Goal: Task Accomplishment & Management: Manage account settings

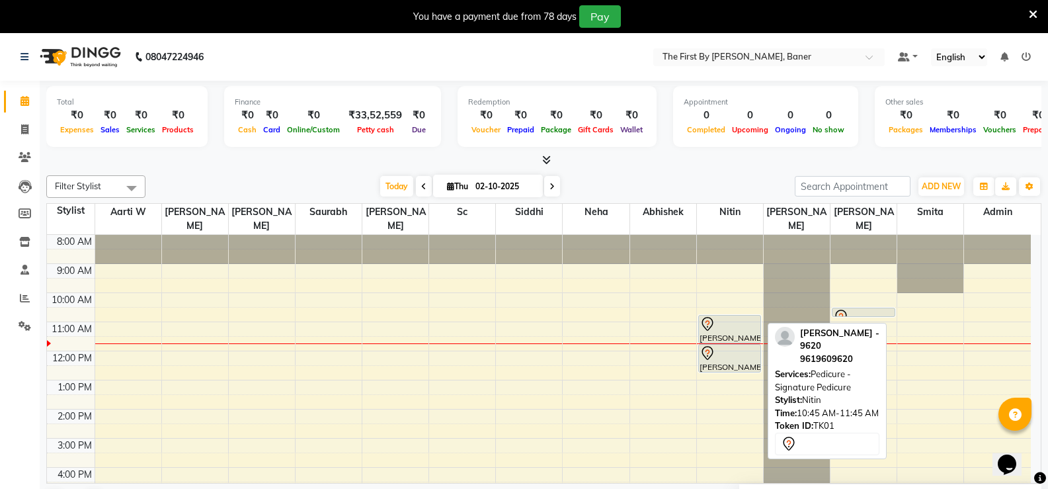
click at [745, 316] on div at bounding box center [730, 324] width 61 height 16
select select "7"
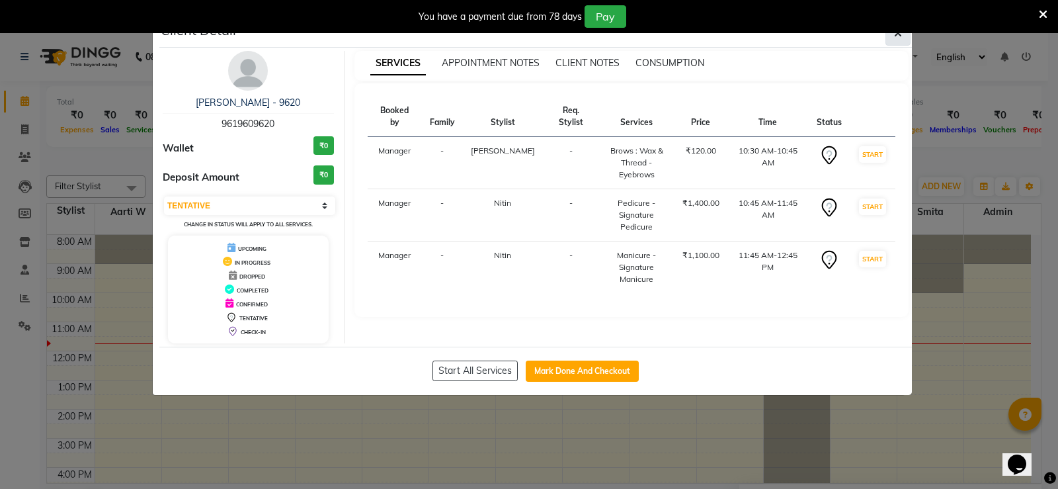
click at [895, 36] on icon "button" at bounding box center [898, 33] width 8 height 11
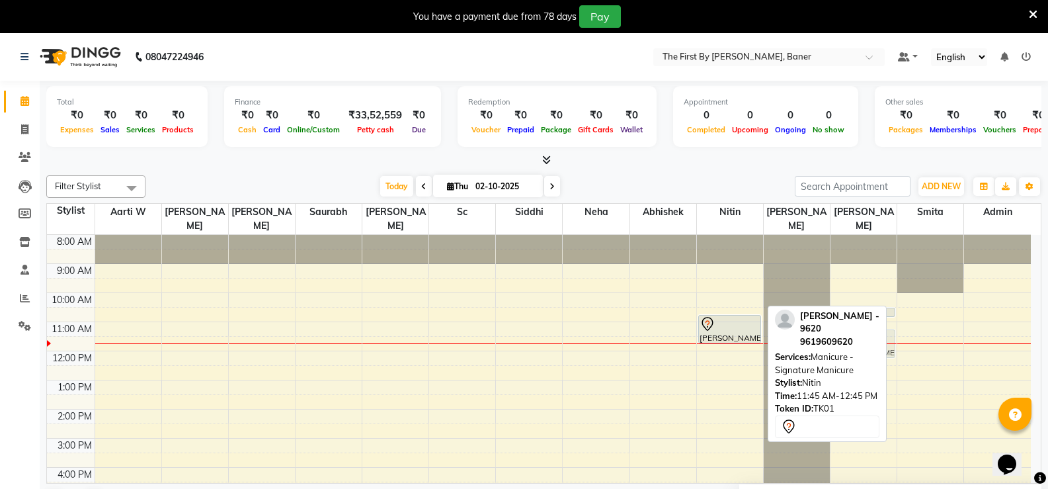
drag, startPoint x: 733, startPoint y: 335, endPoint x: 861, endPoint y: 323, distance: 128.9
click at [861, 323] on div "Filter Stylist Select All Aarti W [PERSON_NAME] [PERSON_NAME] Sc Siddhi Neha Ab…" at bounding box center [543, 344] width 995 height 349
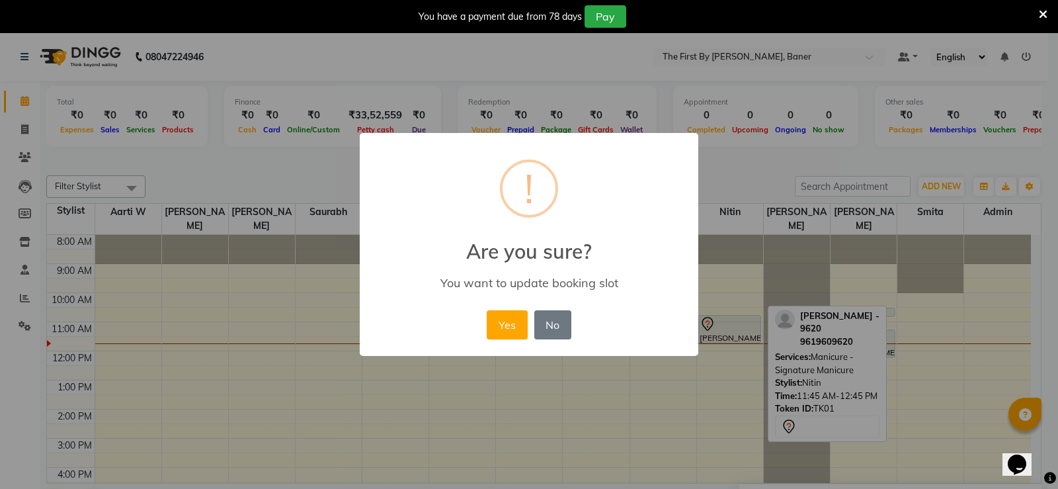
drag, startPoint x: 511, startPoint y: 321, endPoint x: 552, endPoint y: 347, distance: 49.4
click at [511, 321] on button "Yes" at bounding box center [507, 324] width 40 height 29
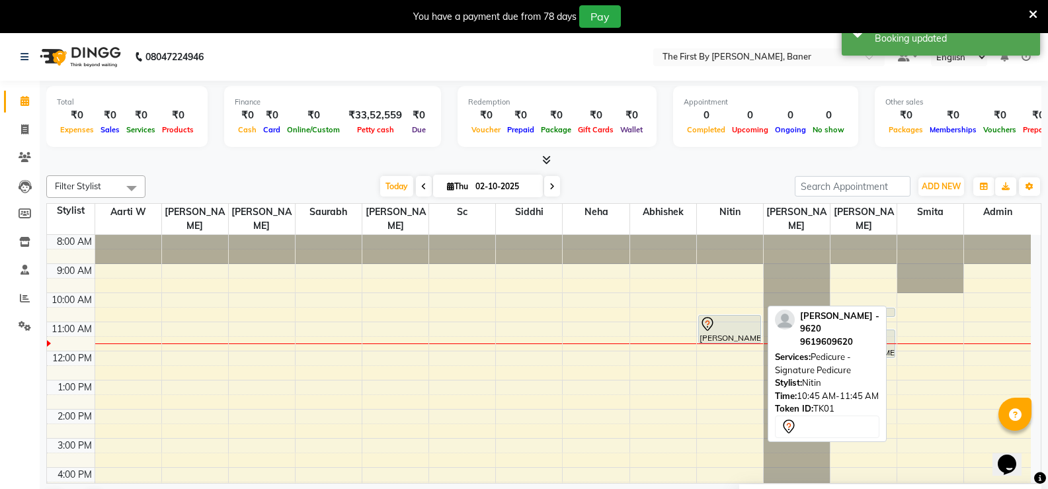
click at [728, 316] on div at bounding box center [730, 324] width 61 height 16
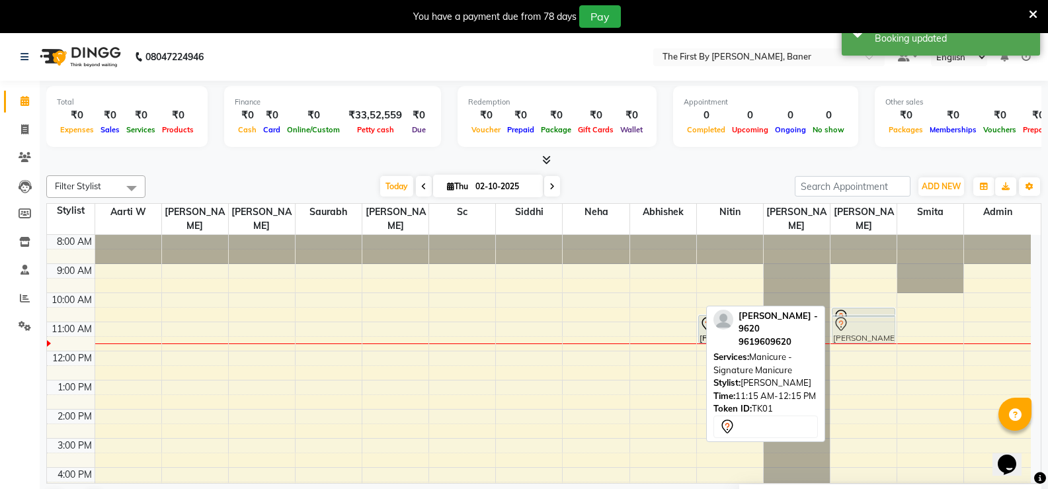
drag, startPoint x: 868, startPoint y: 321, endPoint x: 868, endPoint y: 309, distance: 11.9
click at [868, 309] on div "[PERSON_NAME] - 9620, TK01, 10:30 AM-10:45 AM, Brows : Wax & Thread - Eyebrows …" at bounding box center [864, 424] width 66 height 378
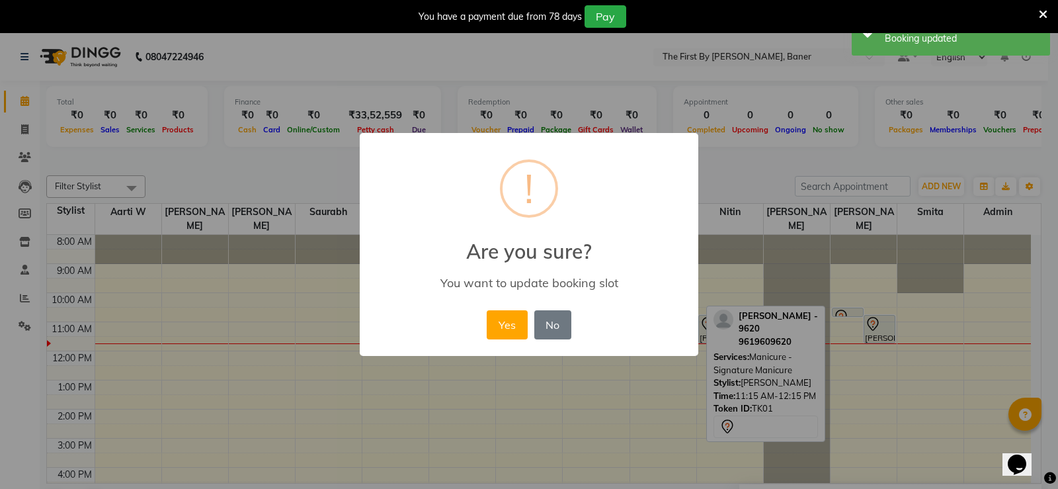
click at [501, 328] on button "Yes" at bounding box center [507, 324] width 40 height 29
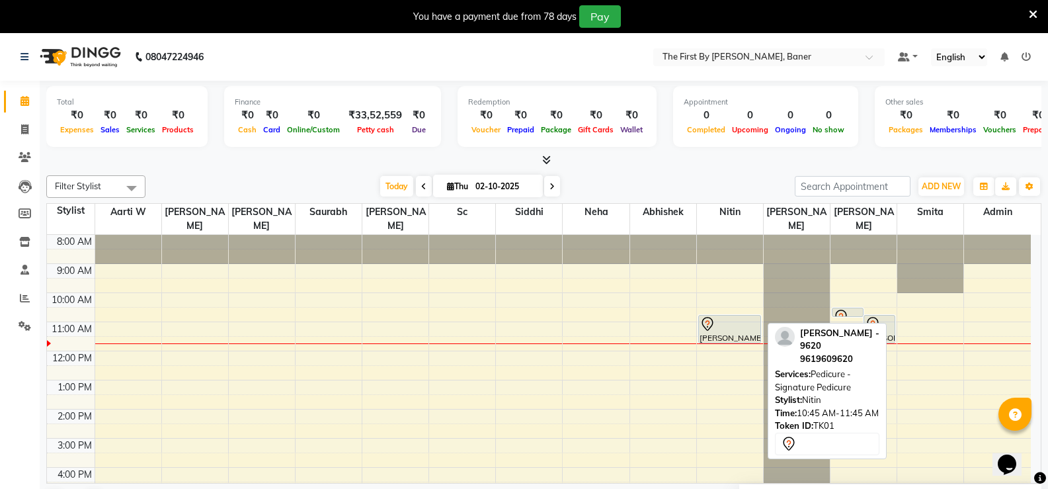
click at [739, 316] on div at bounding box center [730, 324] width 61 height 16
click at [746, 317] on div at bounding box center [730, 324] width 61 height 16
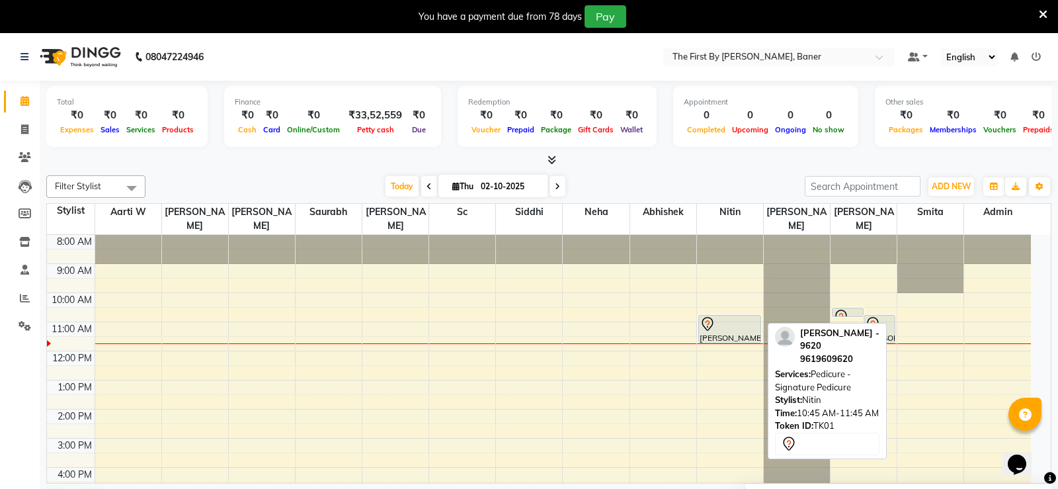
select select "7"
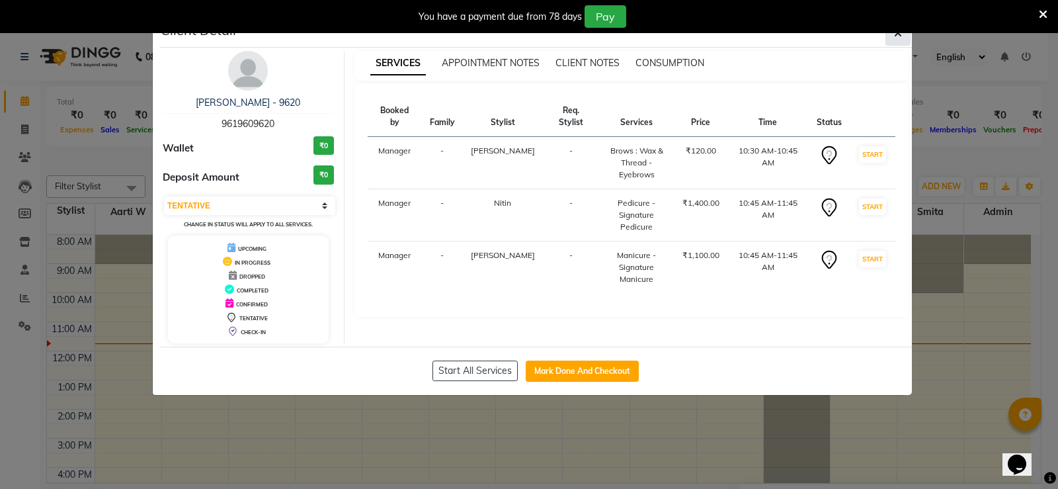
click at [894, 36] on button "button" at bounding box center [898, 33] width 25 height 25
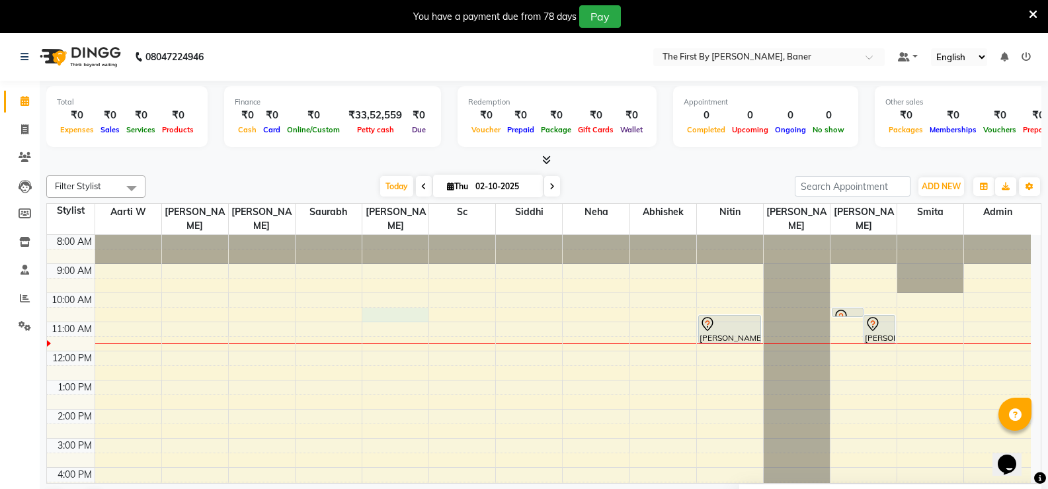
click at [368, 304] on div "8:00 AM 9:00 AM 10:00 AM 11:00 AM 12:00 PM 1:00 PM 2:00 PM 3:00 PM 4:00 PM 5:00…" at bounding box center [539, 424] width 984 height 378
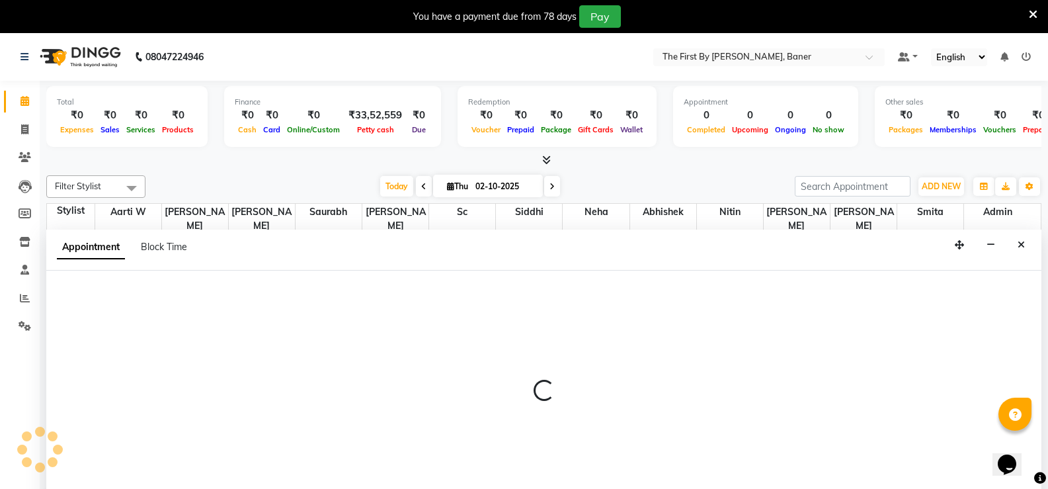
scroll to position [34, 0]
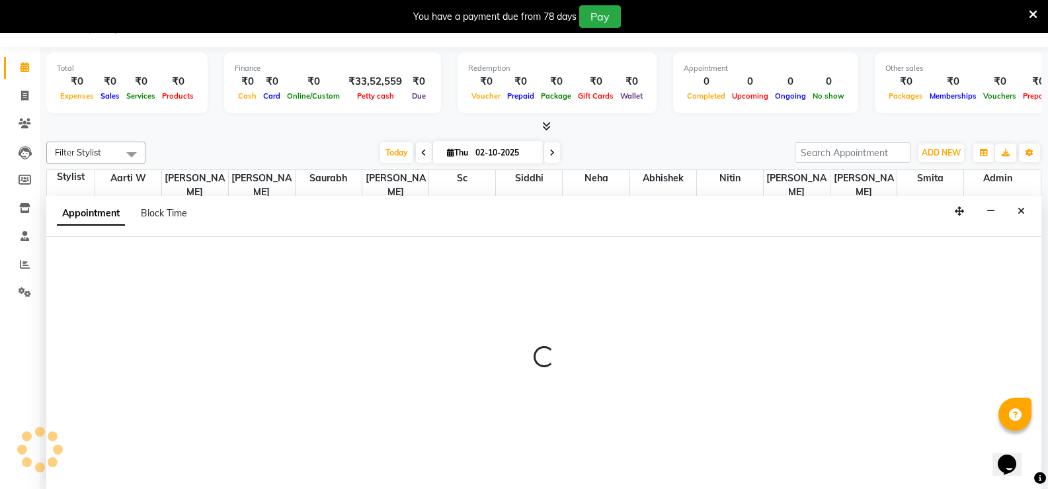
select select "49040"
select select "tentative"
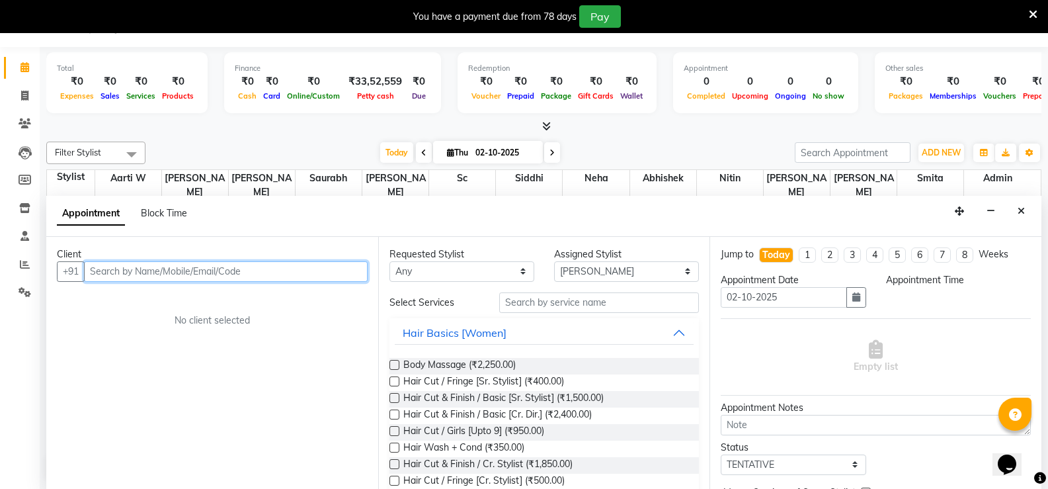
select select "630"
click at [239, 267] on input "text" at bounding box center [226, 271] width 284 height 21
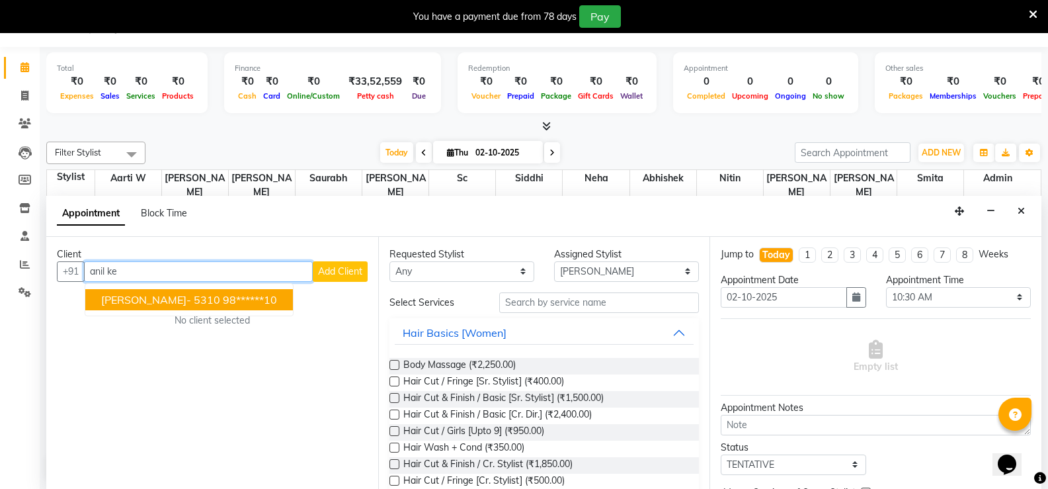
click at [210, 310] on ngb-typeahead-window "[PERSON_NAME]- 5310 98******10" at bounding box center [189, 299] width 209 height 33
click at [210, 306] on button "[PERSON_NAME]- 5310 98******10" at bounding box center [189, 299] width 208 height 21
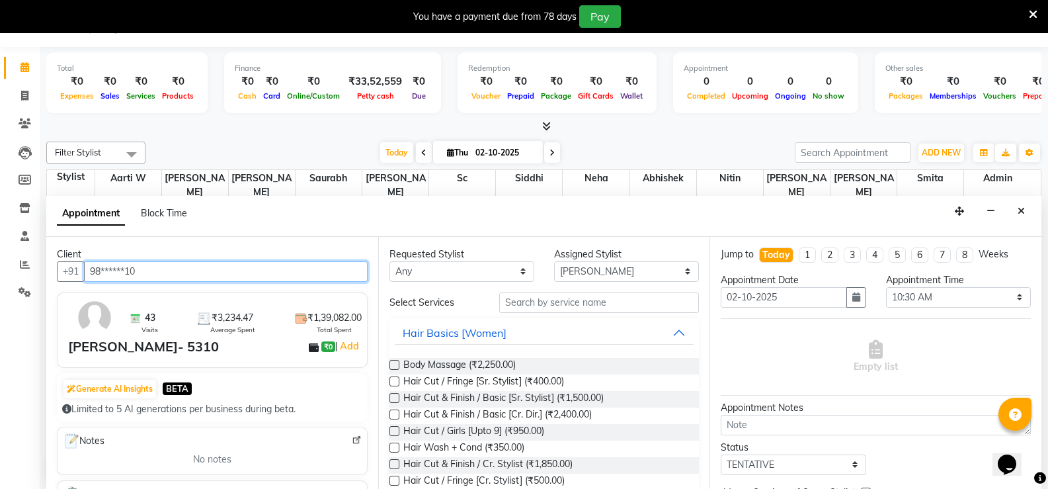
type input "98******10"
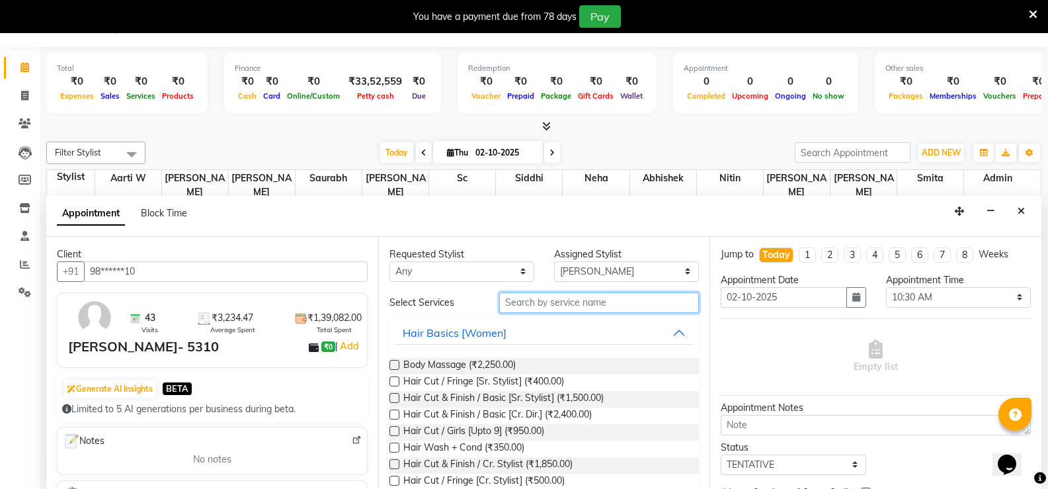
click at [549, 301] on input "text" at bounding box center [599, 302] width 200 height 21
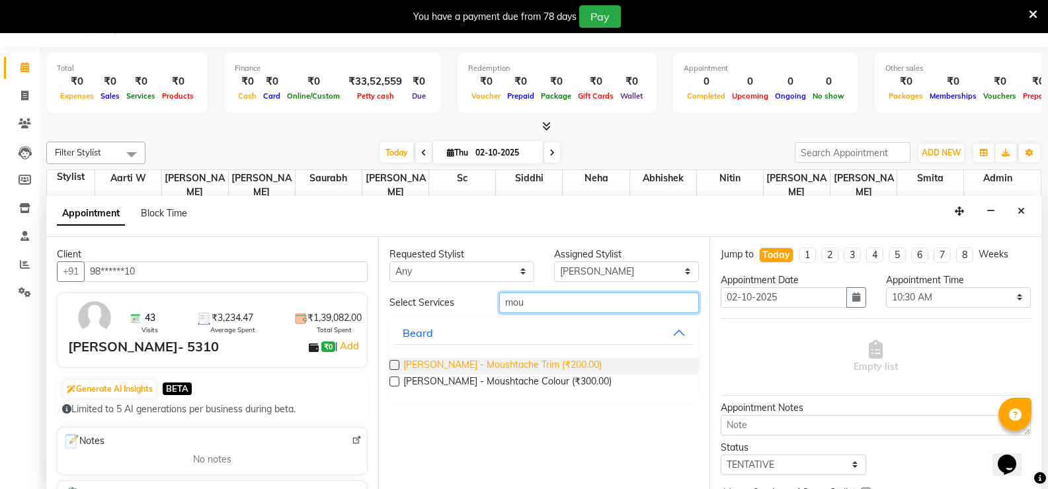
type input "mou"
click at [534, 360] on span "[PERSON_NAME] - Moushtache Trim (₹200.00)" at bounding box center [502, 366] width 198 height 17
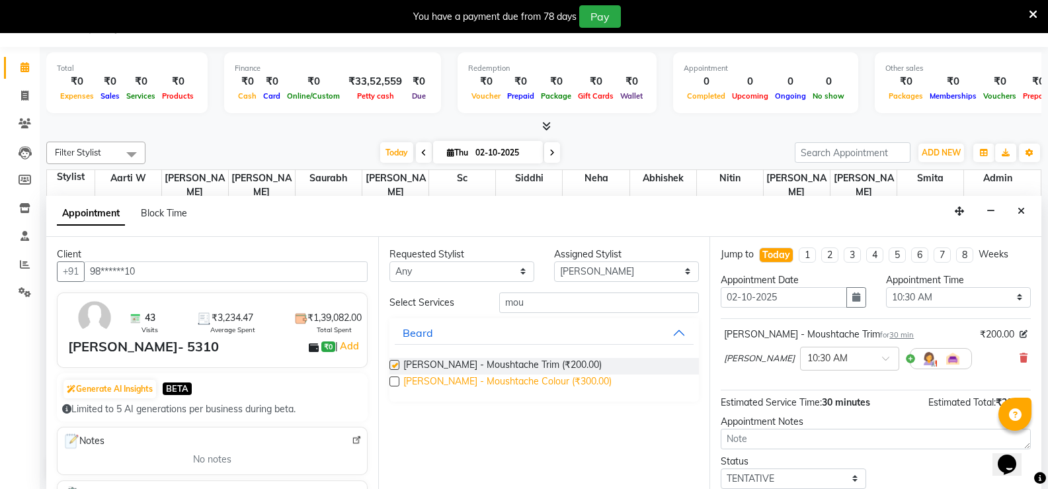
checkbox input "false"
click at [530, 382] on span "[PERSON_NAME] - Moushtache Colour (₹300.00)" at bounding box center [507, 382] width 208 height 17
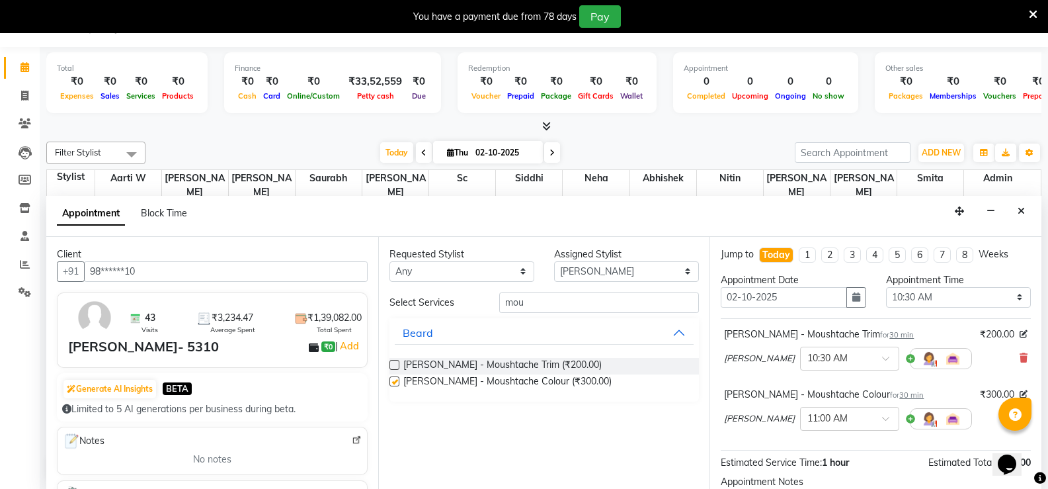
checkbox input "false"
click at [524, 302] on input "mou" at bounding box center [599, 302] width 200 height 21
click at [523, 306] on input "mou" at bounding box center [599, 302] width 200 height 21
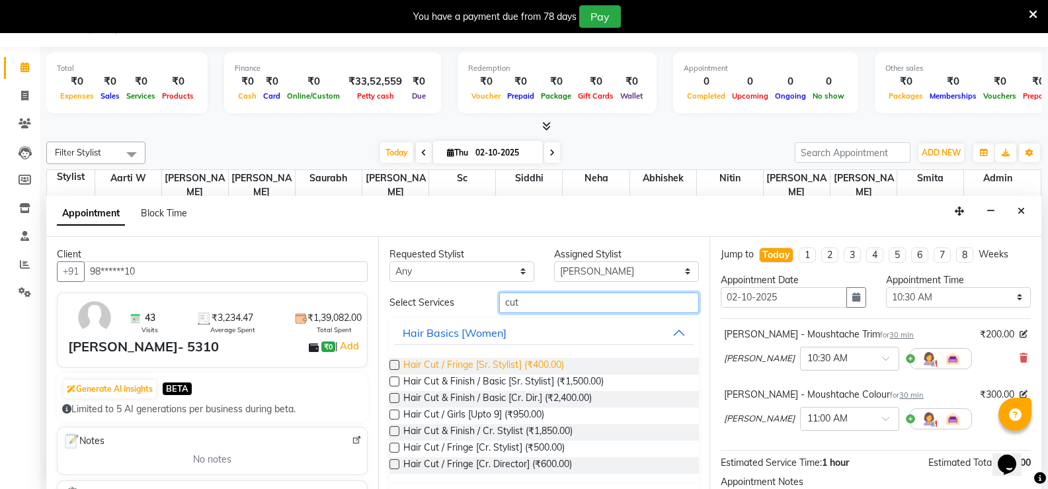
type input "cut"
click at [505, 362] on span "Hair Cut / Fringe [Sr. Stylist] (₹400.00)" at bounding box center [483, 366] width 161 height 17
checkbox input "false"
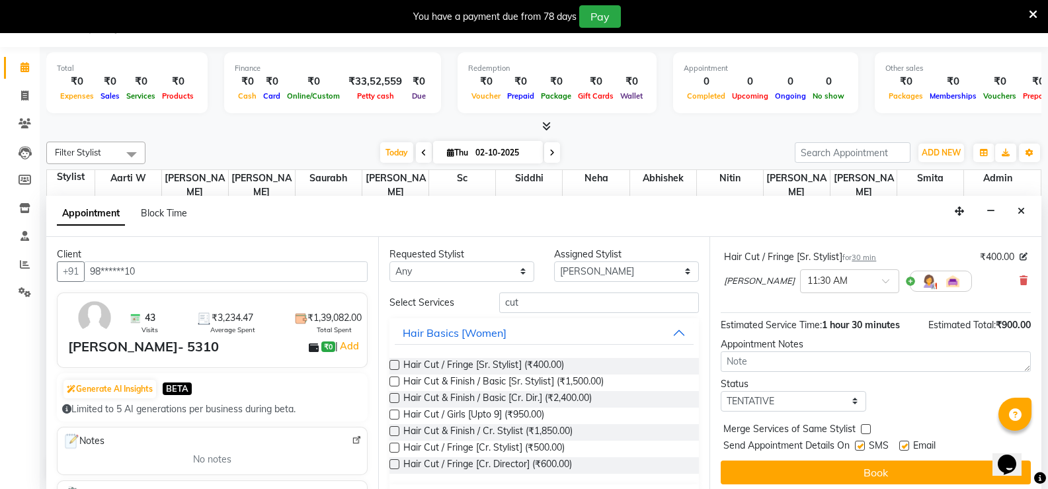
scroll to position [204, 0]
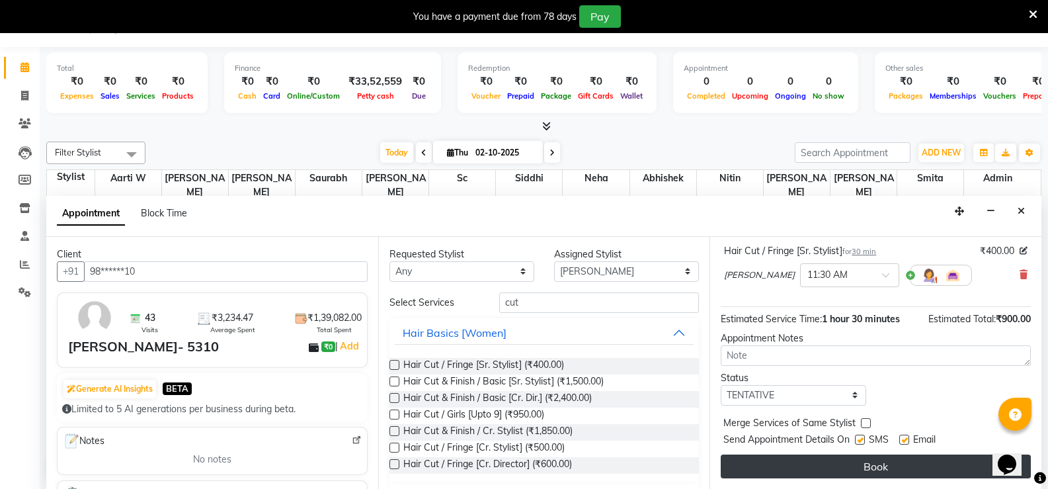
click at [782, 469] on button "Book" at bounding box center [876, 466] width 310 height 24
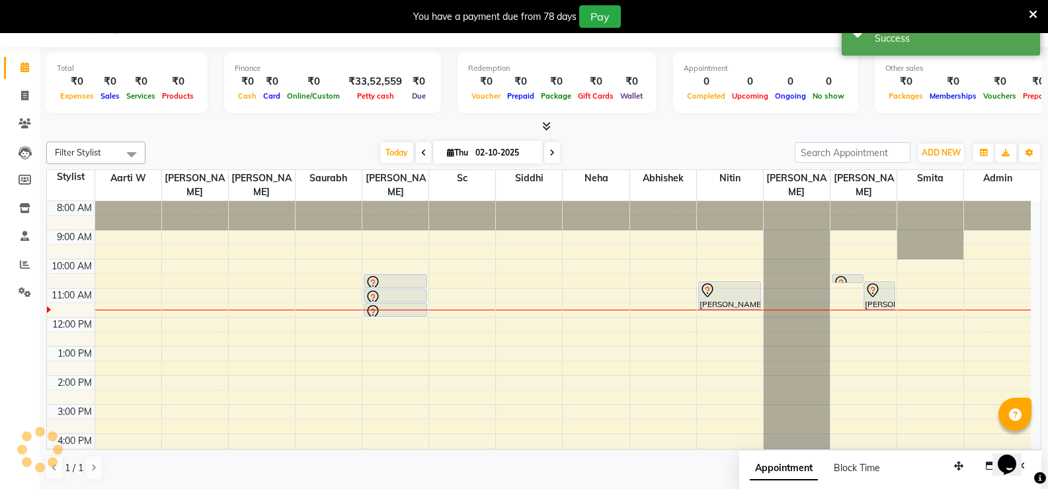
scroll to position [0, 0]
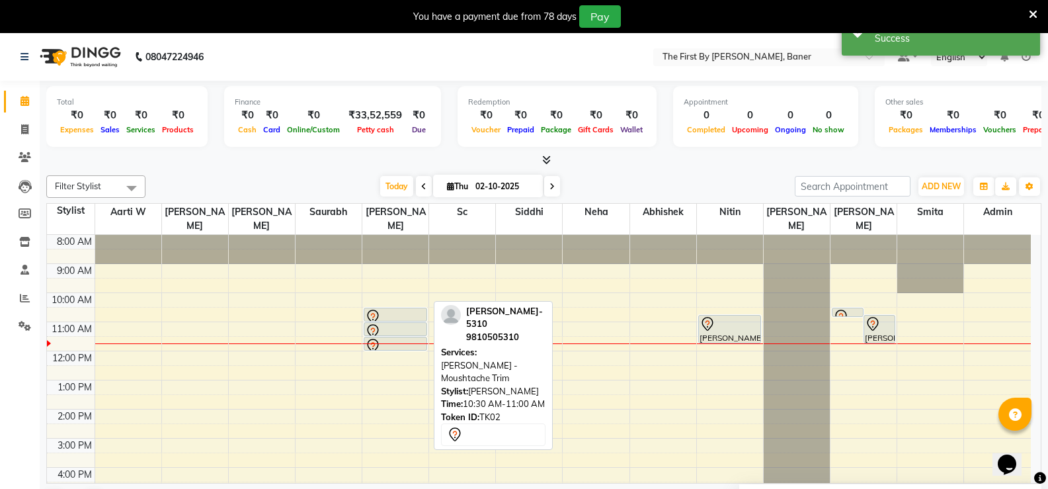
click at [395, 309] on div at bounding box center [395, 317] width 61 height 16
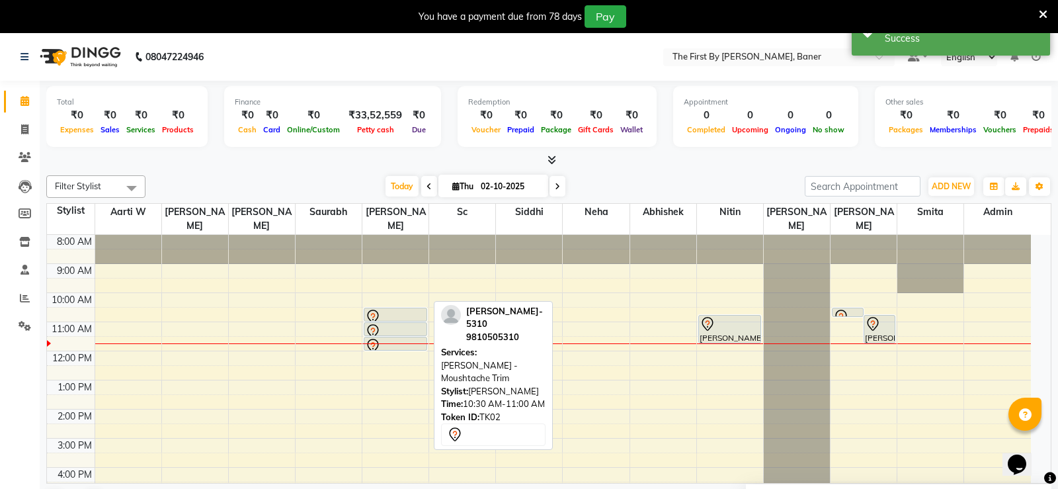
select select "7"
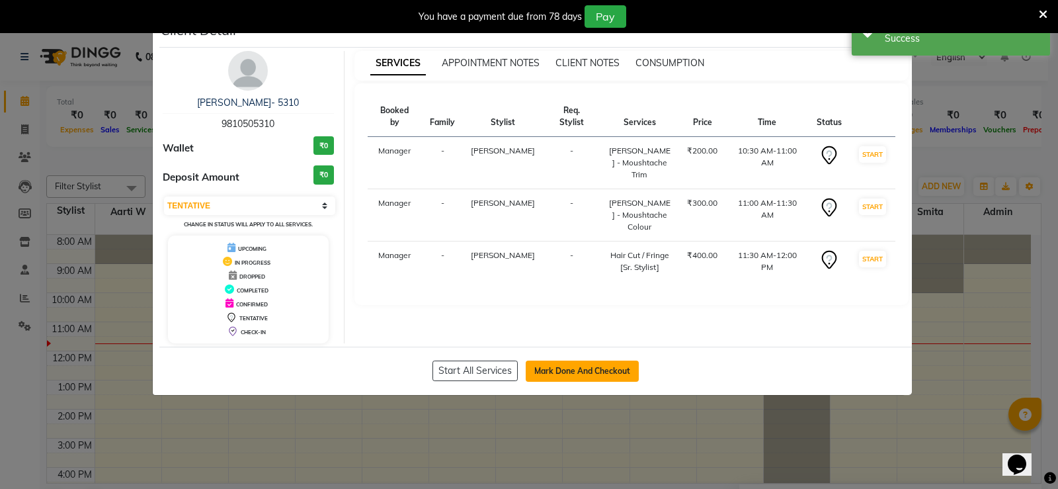
drag, startPoint x: 550, startPoint y: 363, endPoint x: 598, endPoint y: 362, distance: 47.6
click at [551, 364] on button "Mark Done And Checkout" at bounding box center [582, 370] width 113 height 21
select select "6411"
select select "service"
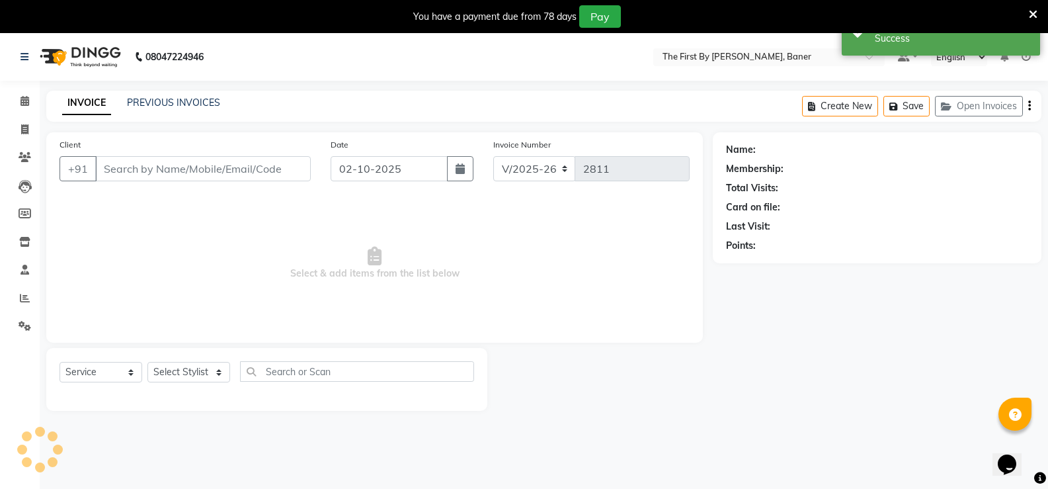
type input "98******10"
select select "49040"
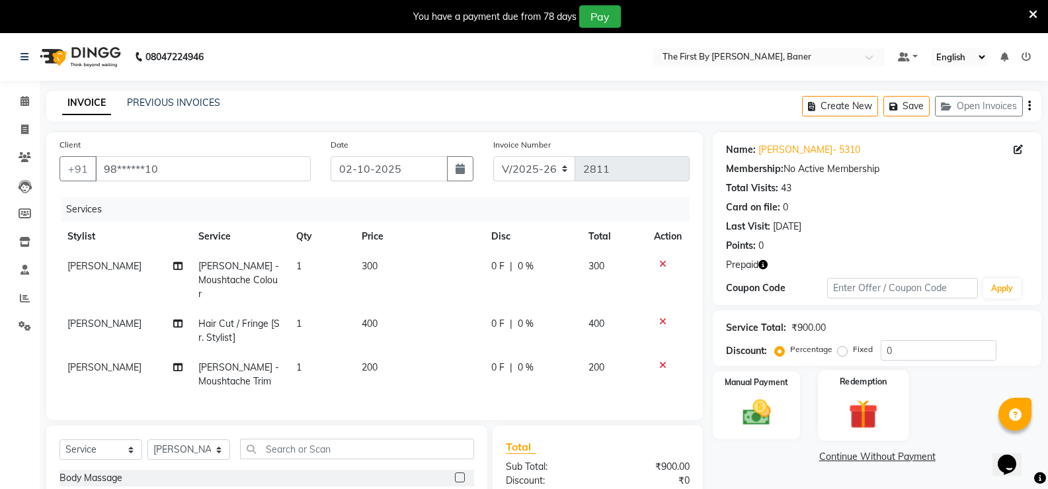
scroll to position [147, 0]
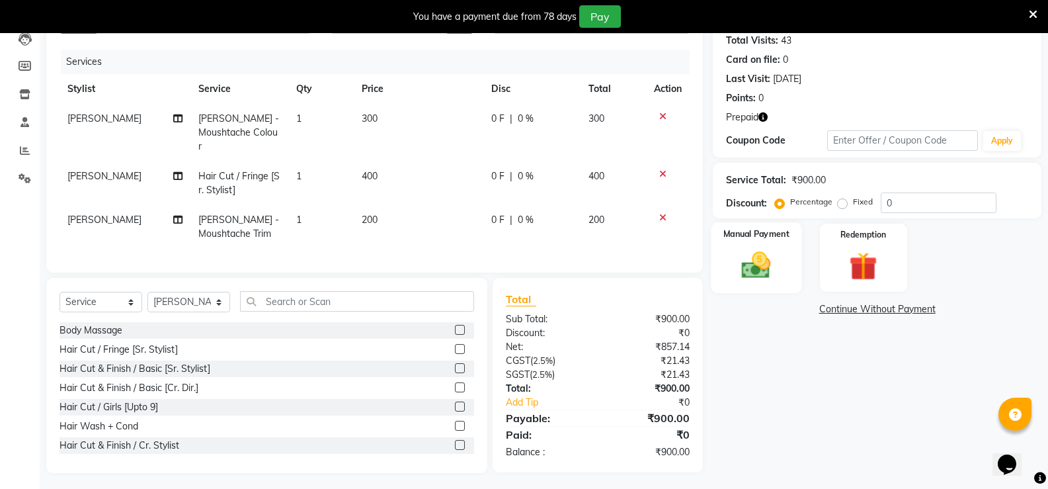
click at [780, 265] on img at bounding box center [756, 265] width 47 height 34
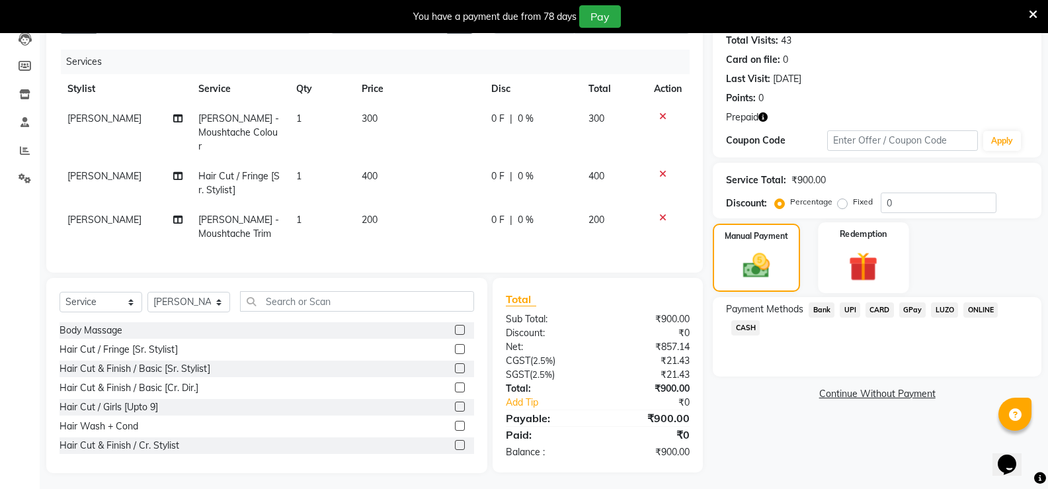
click at [855, 272] on img at bounding box center [863, 266] width 47 height 36
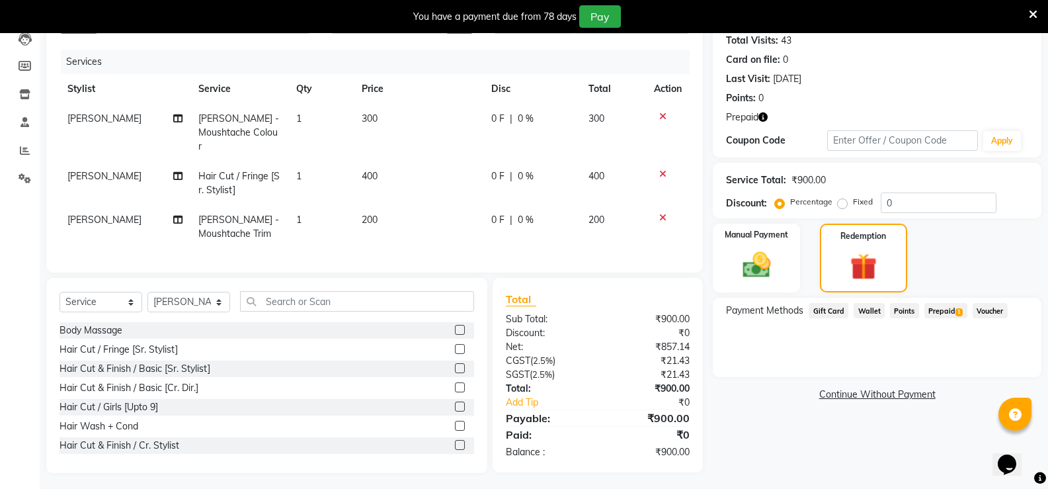
click at [925, 314] on span "Prepaid 1" at bounding box center [946, 310] width 43 height 15
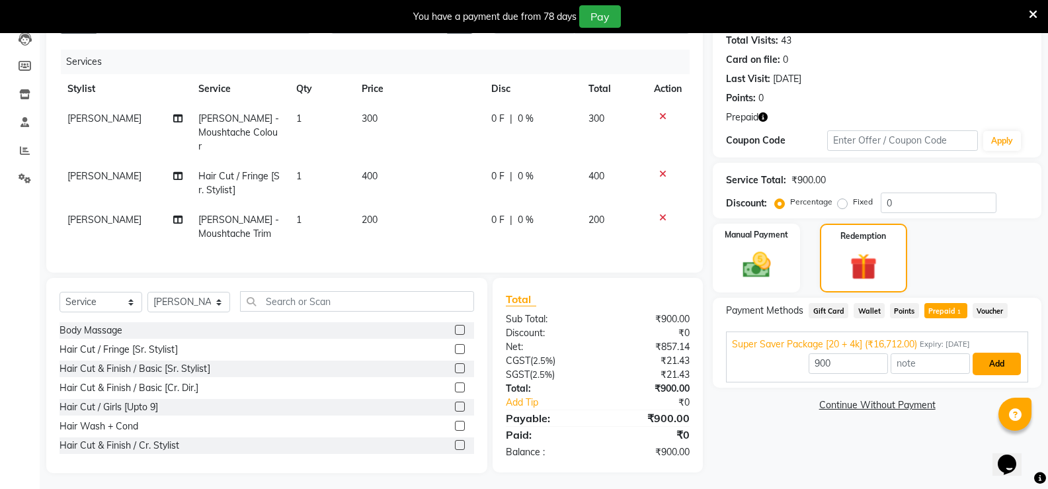
click at [996, 369] on button "Add" at bounding box center [997, 364] width 48 height 22
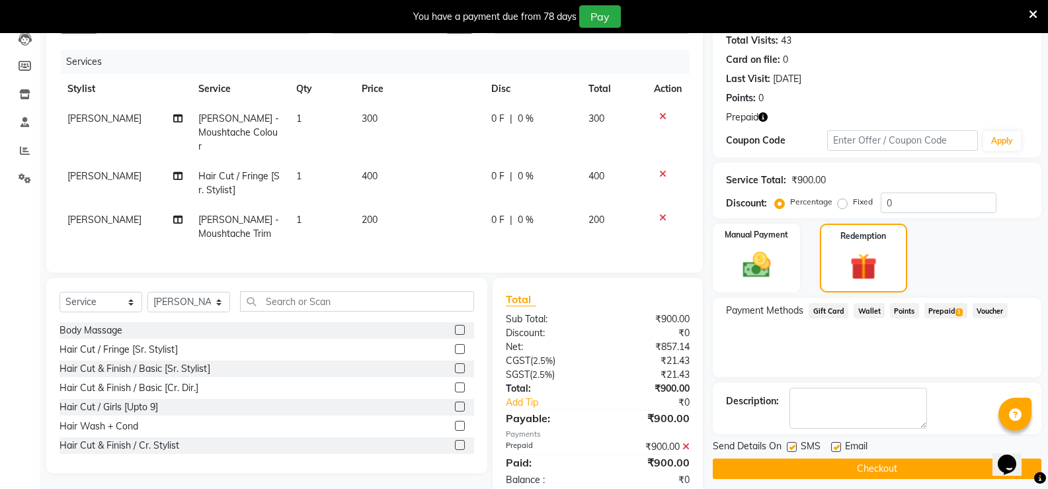
click at [952, 311] on span "Prepaid 1" at bounding box center [946, 310] width 43 height 15
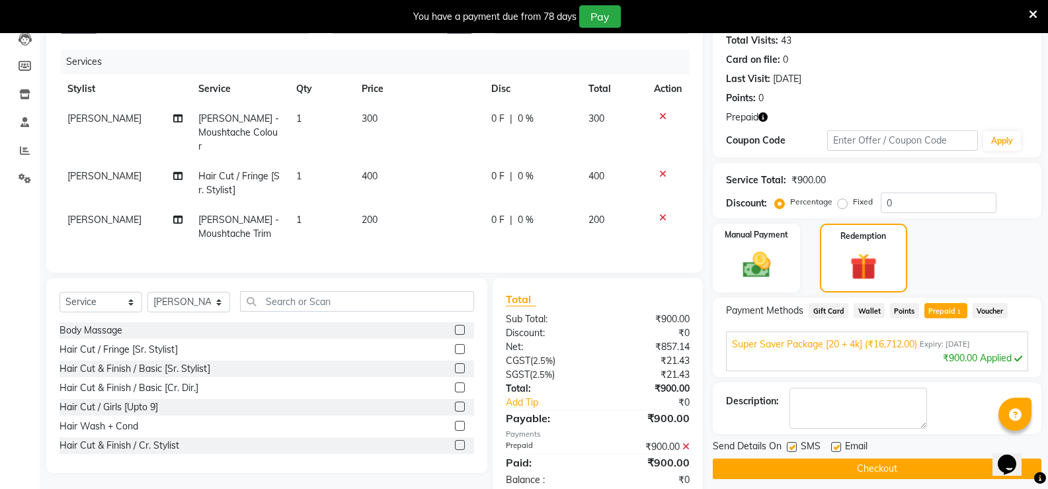
click at [806, 476] on button "Checkout" at bounding box center [877, 468] width 329 height 21
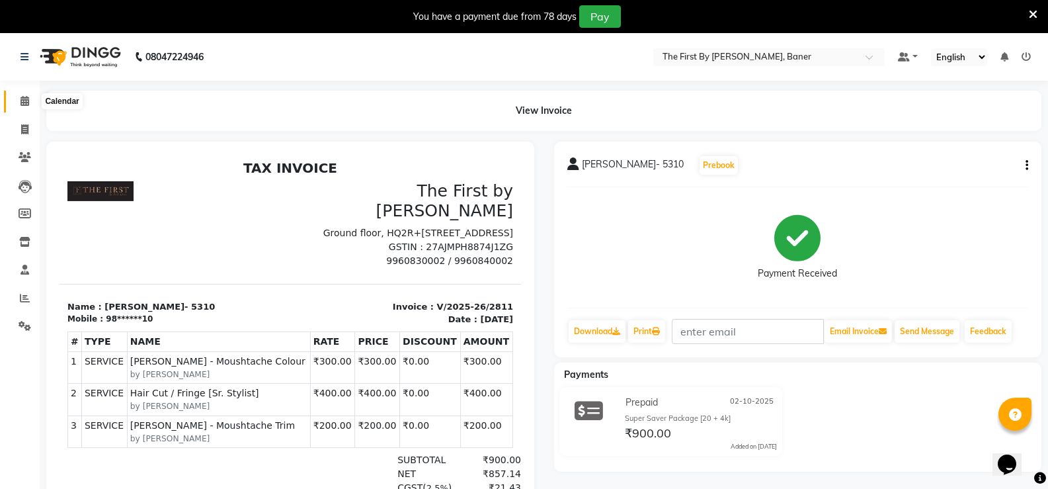
click at [18, 106] on span at bounding box center [24, 101] width 23 height 15
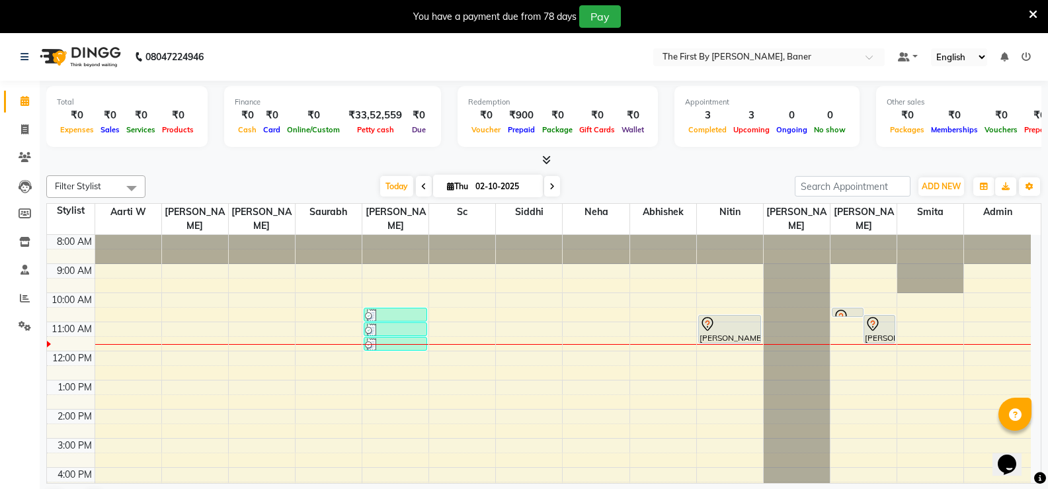
click at [445, 316] on div "8:00 AM 9:00 AM 10:00 AM 11:00 AM 12:00 PM 1:00 PM 2:00 PM 3:00 PM 4:00 PM 5:00…" at bounding box center [539, 424] width 984 height 378
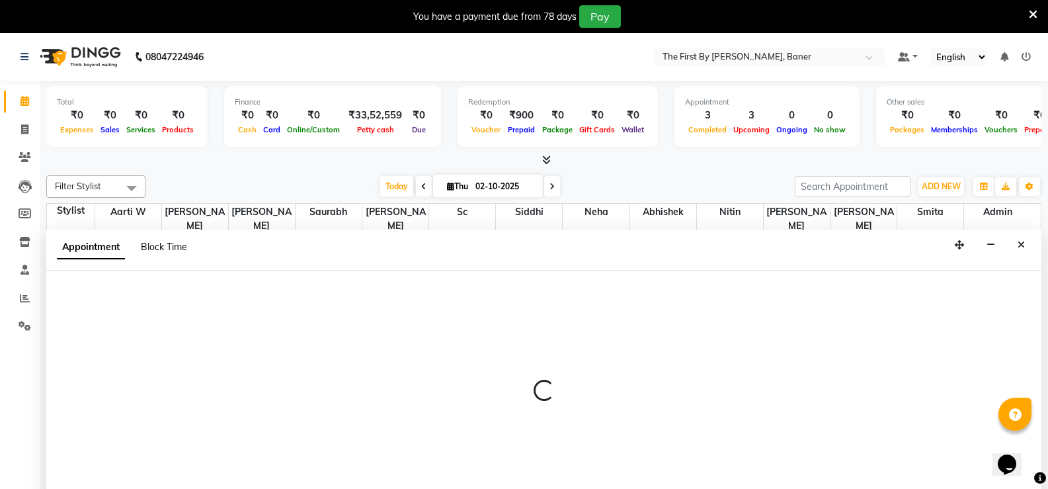
select select "49041"
select select "660"
select select "tentative"
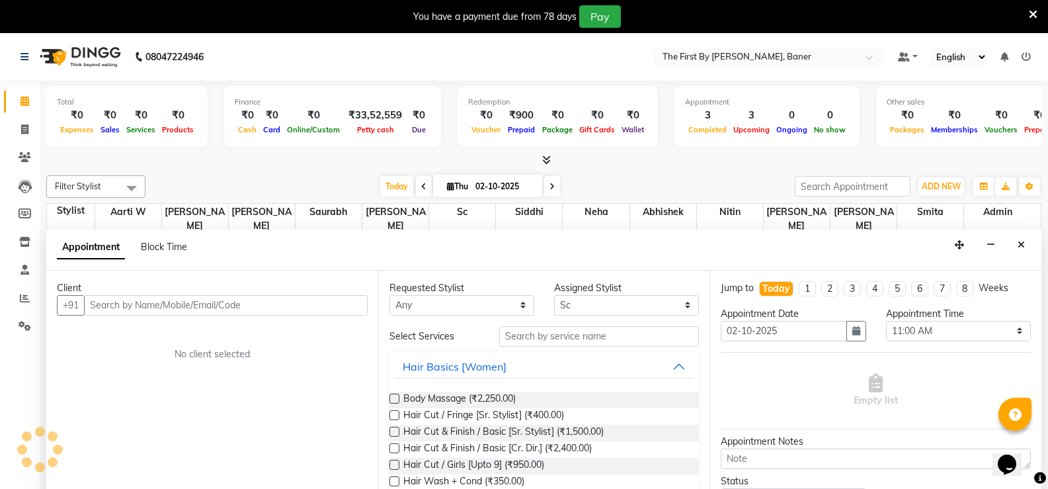
scroll to position [34, 0]
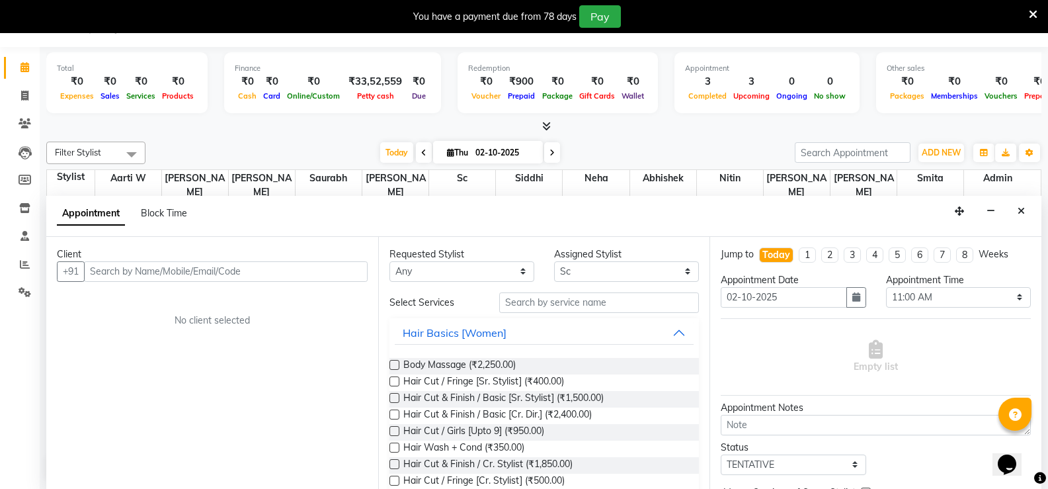
click at [144, 278] on input "text" at bounding box center [226, 271] width 284 height 21
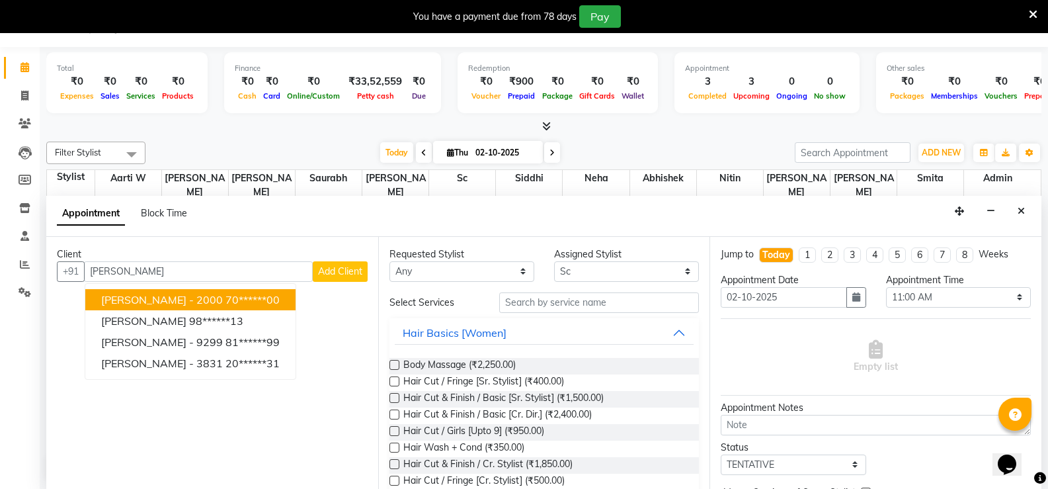
drag, startPoint x: 138, startPoint y: 276, endPoint x: 91, endPoint y: 274, distance: 47.7
click at [91, 274] on input "[PERSON_NAME]" at bounding box center [198, 271] width 229 height 21
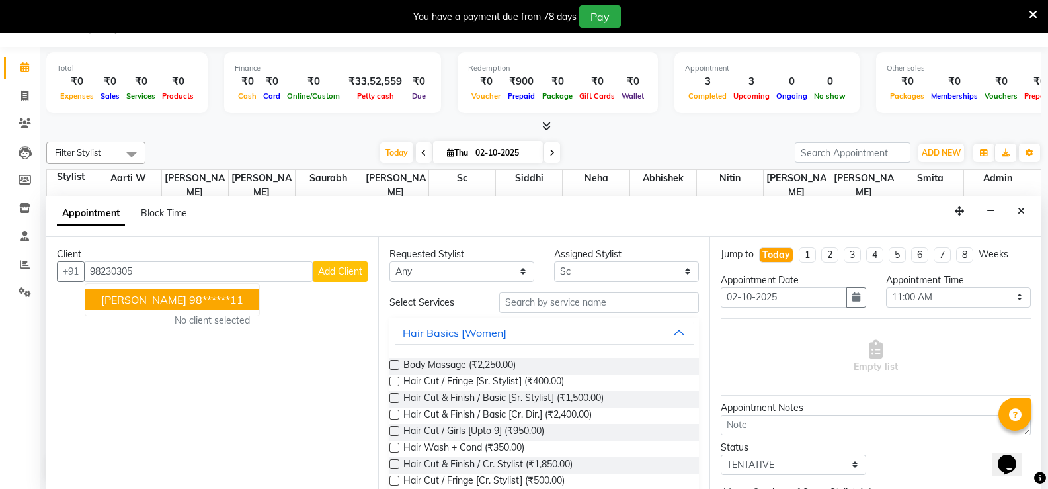
drag, startPoint x: 114, startPoint y: 279, endPoint x: 117, endPoint y: 294, distance: 15.4
click at [116, 282] on div "[PHONE_NUMBER] [PERSON_NAME] 98******11 Add Client" at bounding box center [212, 271] width 311 height 21
click at [120, 303] on span "[PERSON_NAME]" at bounding box center [143, 299] width 85 height 13
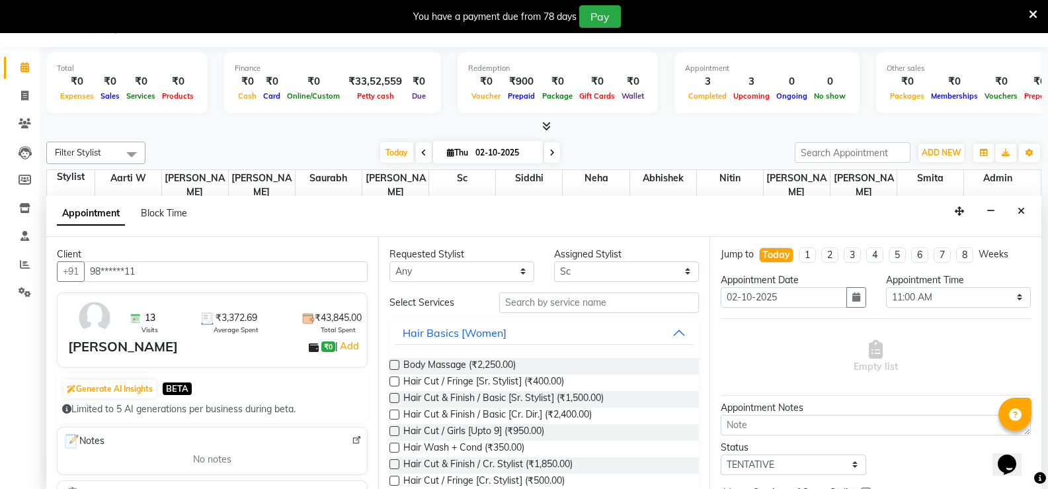
type input "98******11"
click at [591, 304] on input "text" at bounding box center [599, 302] width 200 height 21
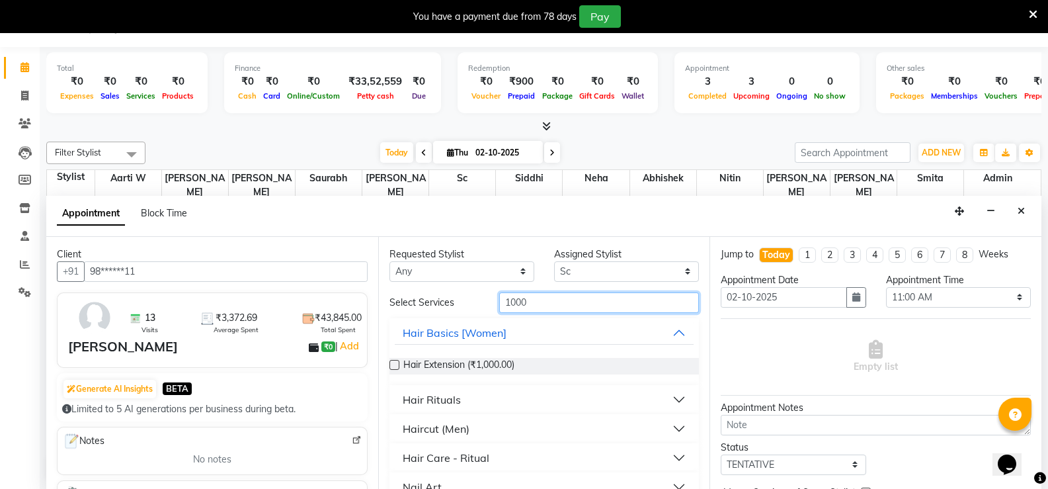
type input "1000"
click at [460, 429] on div "Haircut (Men)" at bounding box center [436, 429] width 67 height 16
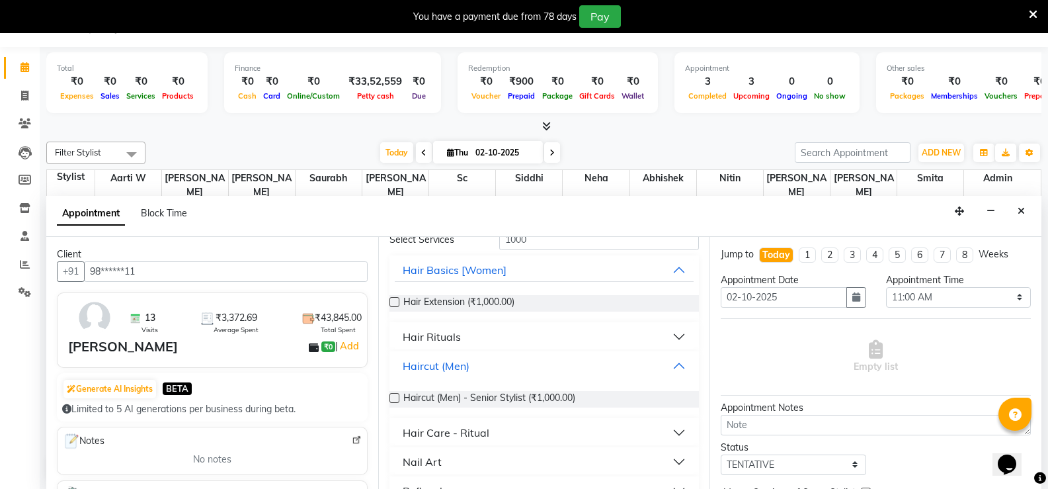
scroll to position [148, 0]
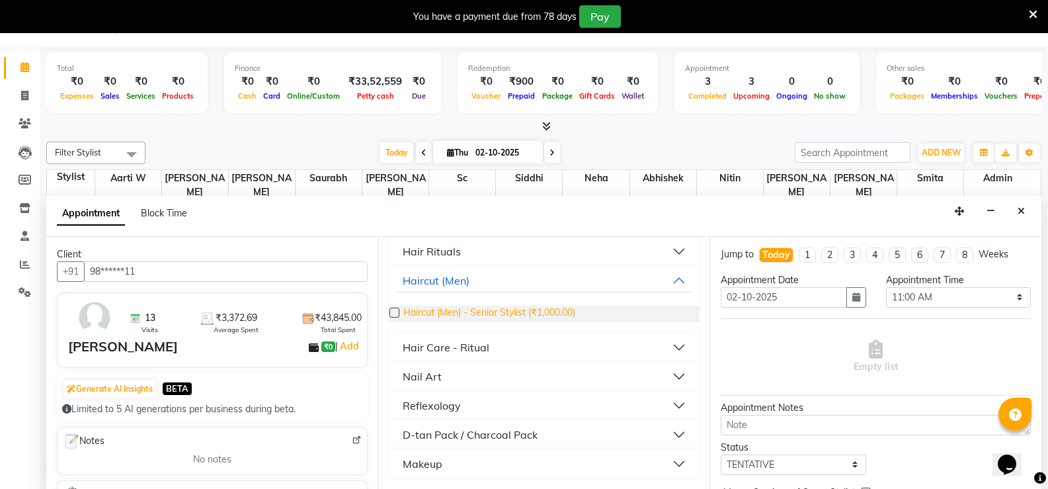
click at [517, 312] on span "Haircut (Men) - Senior Stylist (₹1,000.00)" at bounding box center [489, 314] width 172 height 17
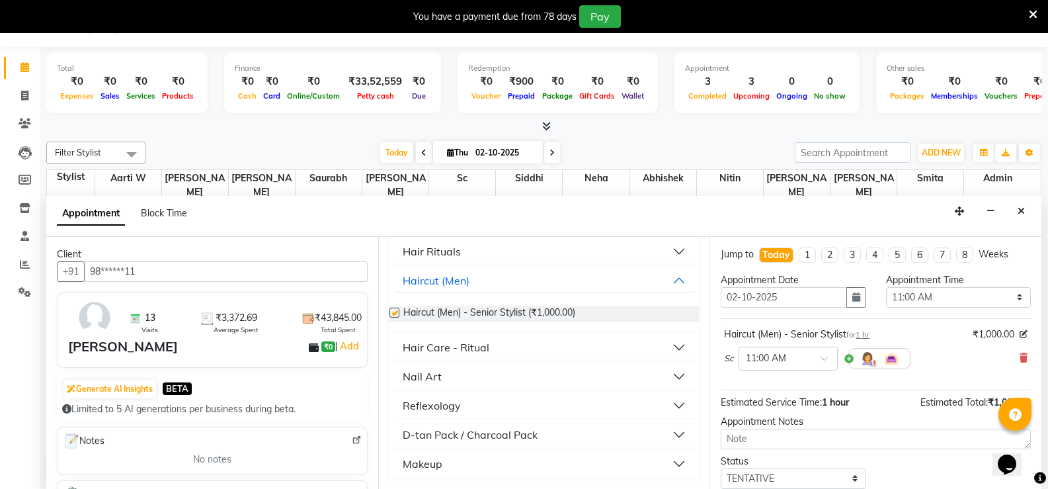
checkbox input "false"
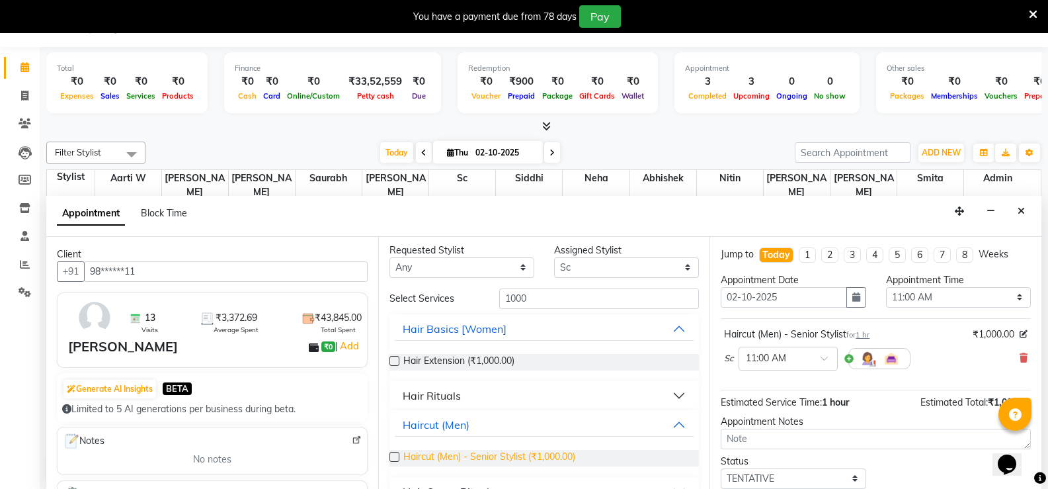
scroll to position [0, 0]
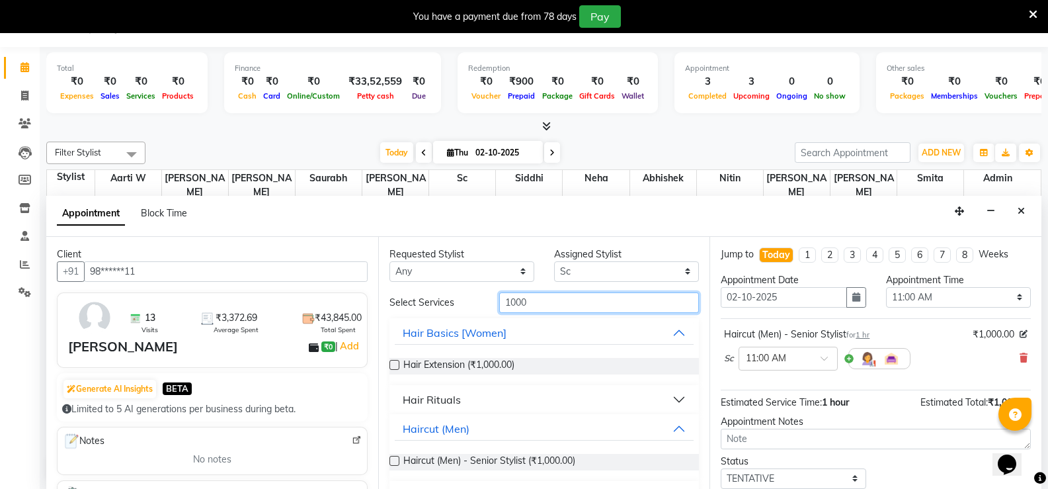
click at [518, 302] on input "1000" at bounding box center [599, 302] width 200 height 21
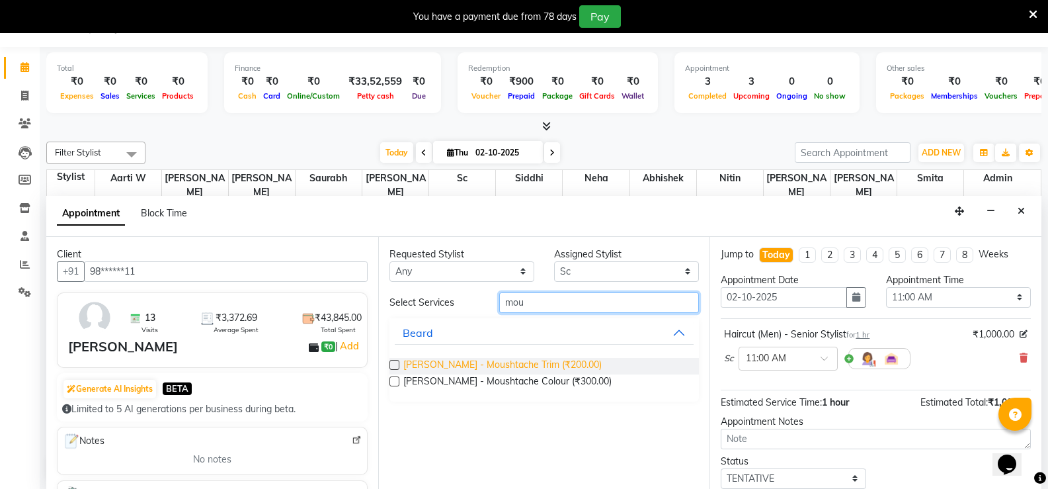
type input "mou"
click at [501, 361] on span "[PERSON_NAME] - Moushtache Trim (₹200.00)" at bounding box center [502, 366] width 198 height 17
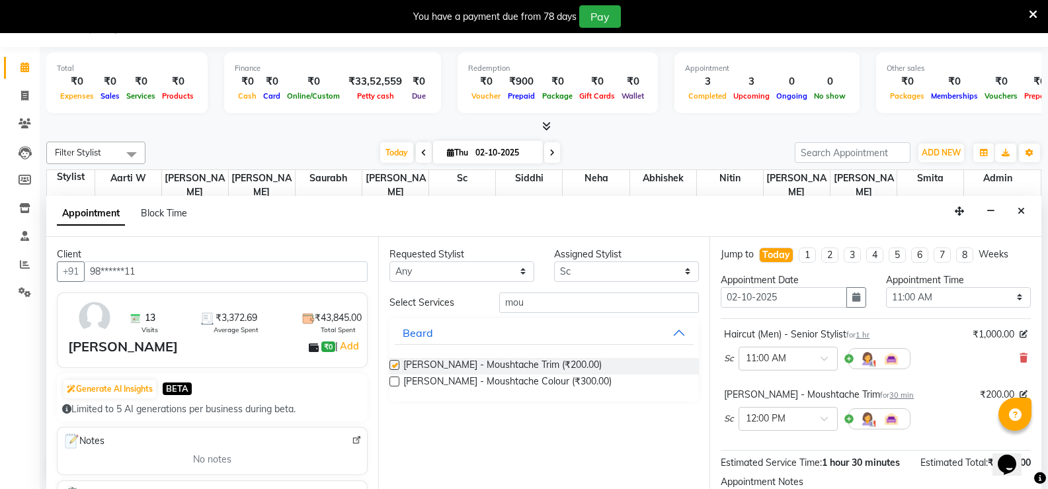
checkbox input "false"
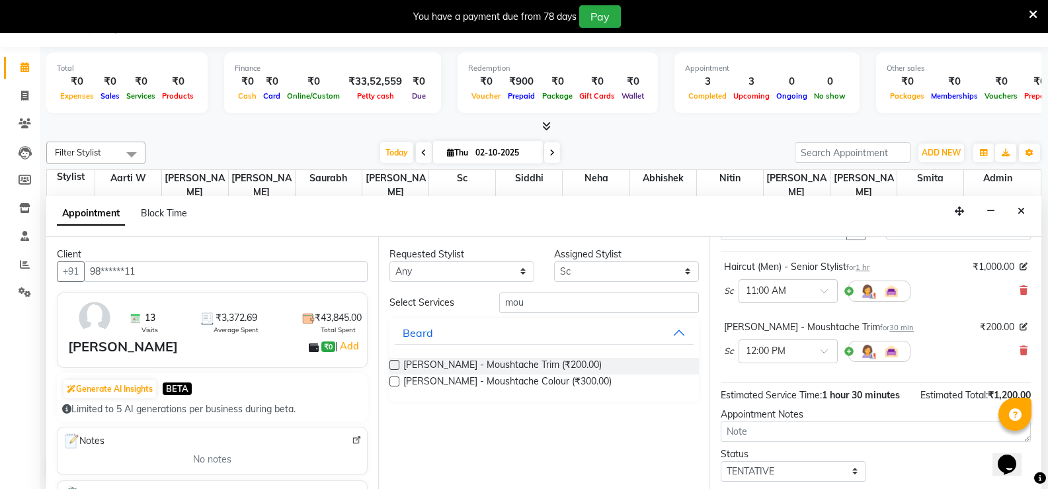
scroll to position [144, 0]
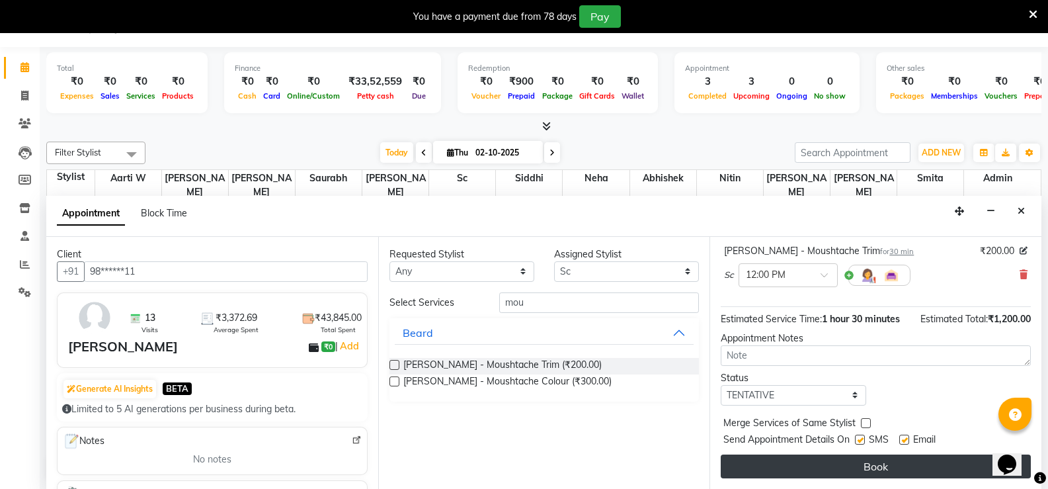
click at [801, 459] on button "Book" at bounding box center [876, 466] width 310 height 24
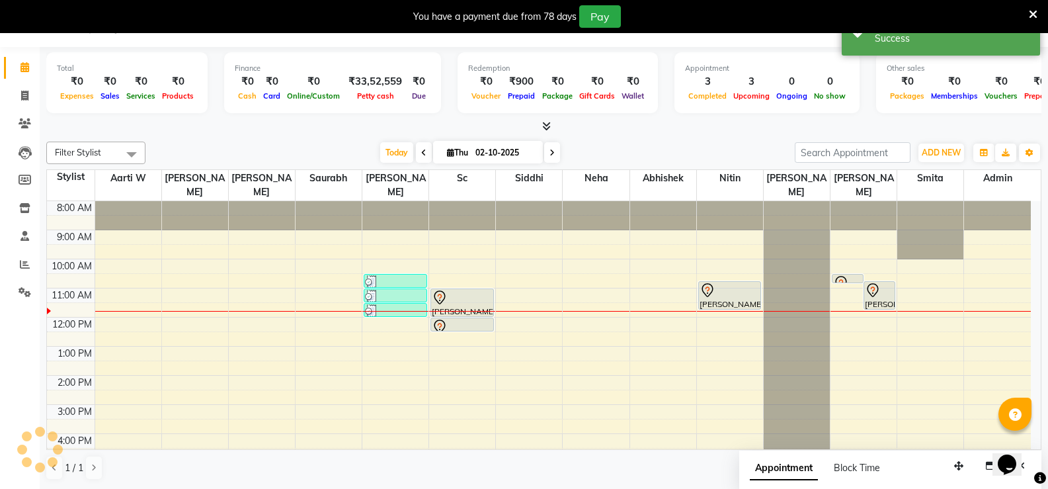
scroll to position [0, 0]
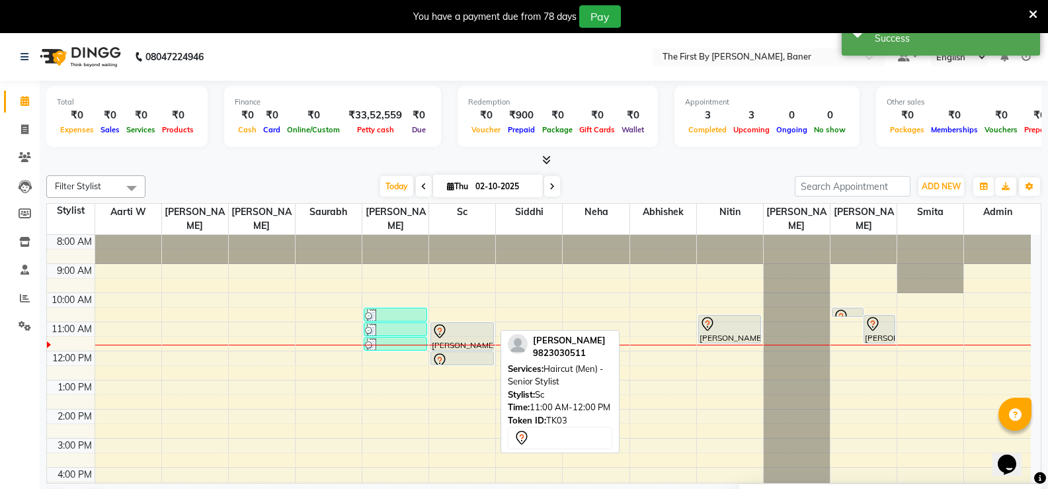
click at [440, 325] on div "[PERSON_NAME], TK03, 11:00 AM-12:00 PM, Haircut (Men) - Senior Stylist" at bounding box center [462, 336] width 62 height 27
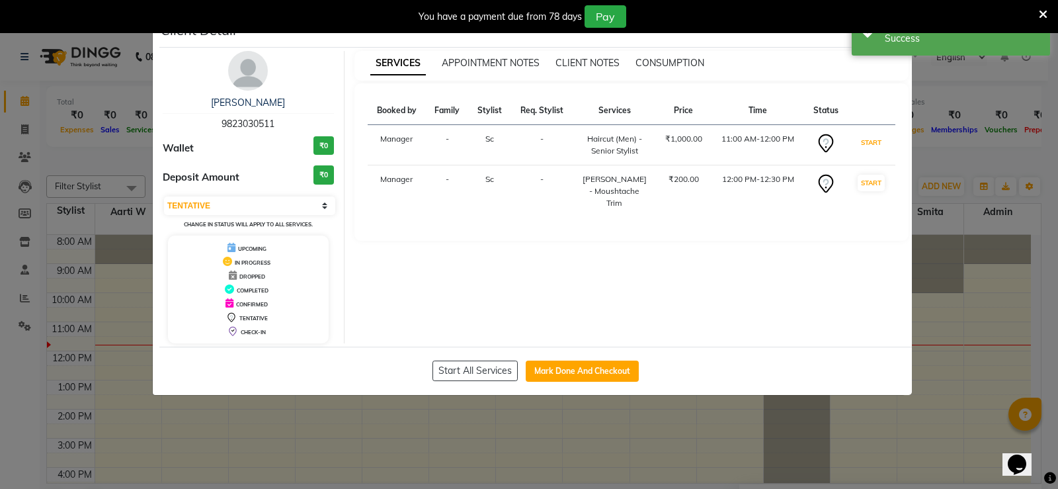
drag, startPoint x: 880, startPoint y: 140, endPoint x: 874, endPoint y: 167, distance: 27.9
click at [880, 143] on button "START" at bounding box center [871, 142] width 27 height 17
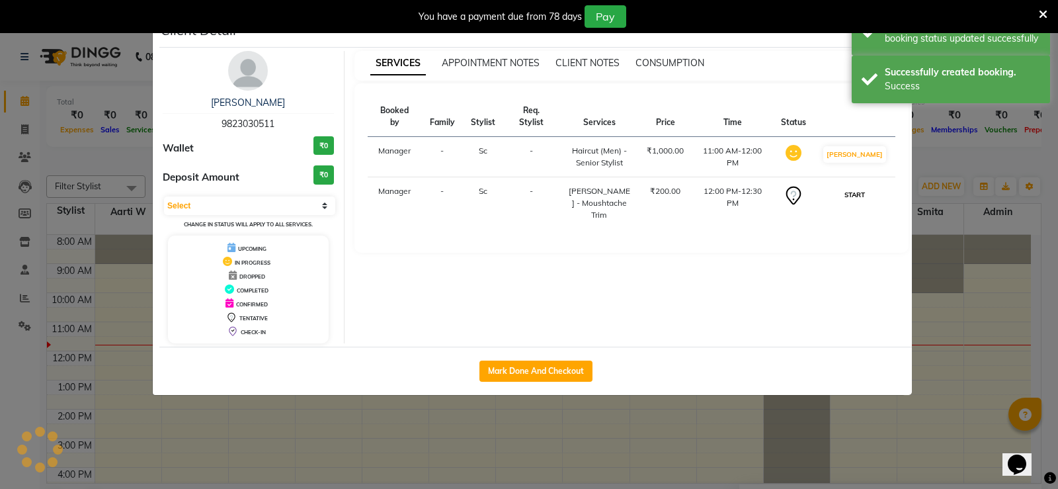
click at [868, 187] on button "START" at bounding box center [854, 195] width 27 height 17
select select "1"
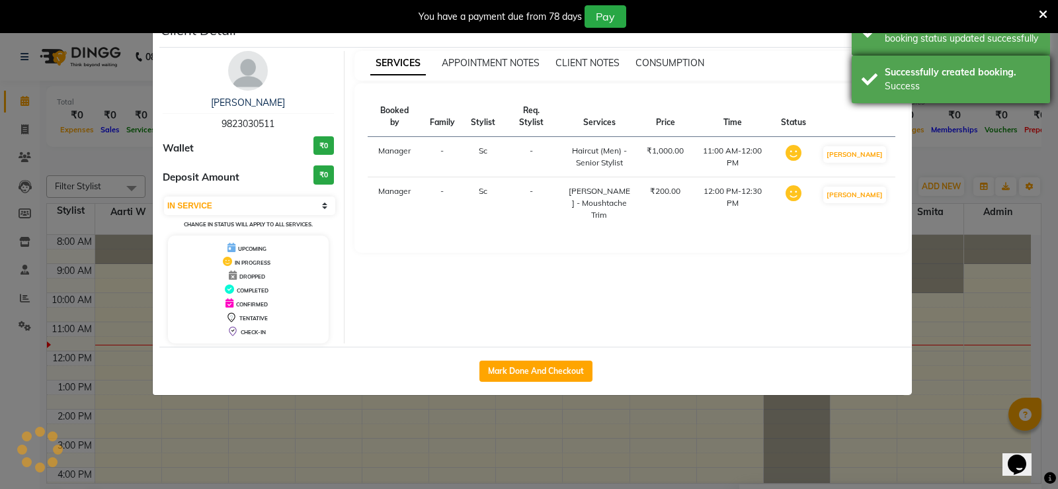
drag, startPoint x: 874, startPoint y: 62, endPoint x: 874, endPoint y: 46, distance: 15.9
click at [874, 60] on div "Successfully created booking. Success" at bounding box center [951, 80] width 198 height 48
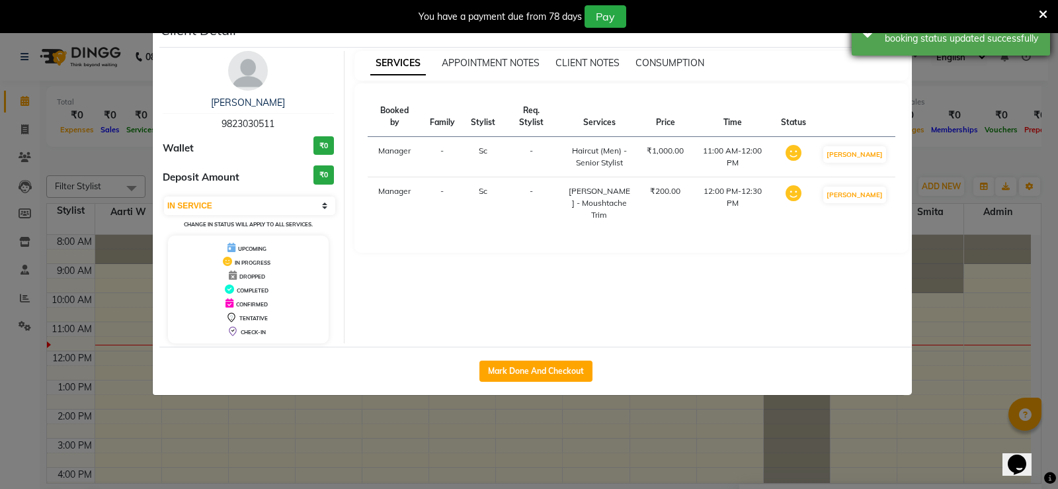
click at [873, 41] on div "Success booking status updated successfully" at bounding box center [951, 32] width 198 height 48
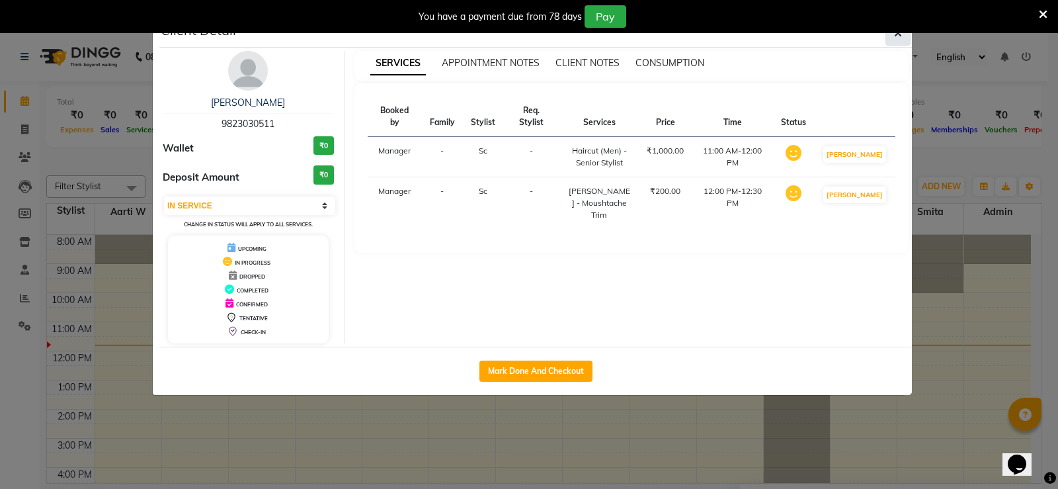
click at [898, 36] on icon "button" at bounding box center [898, 33] width 8 height 11
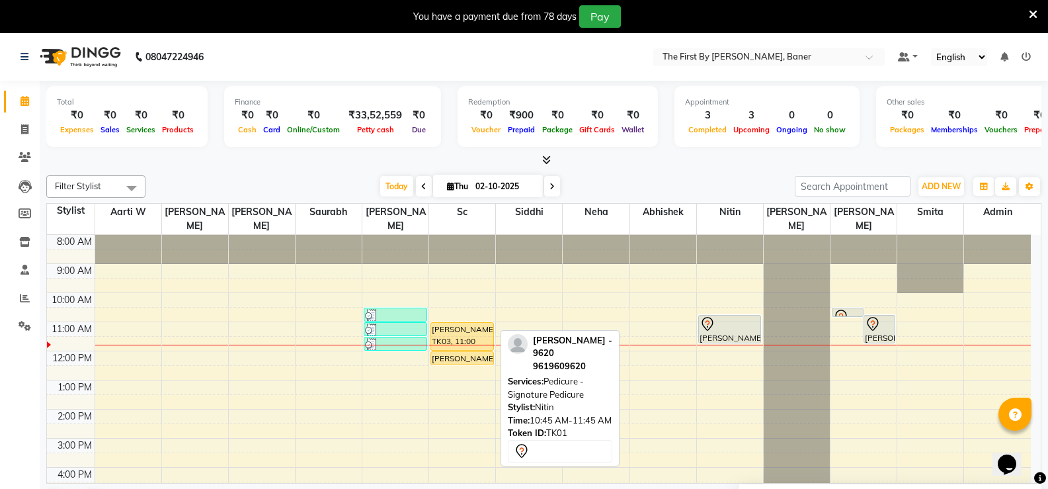
click at [733, 316] on div at bounding box center [730, 324] width 61 height 16
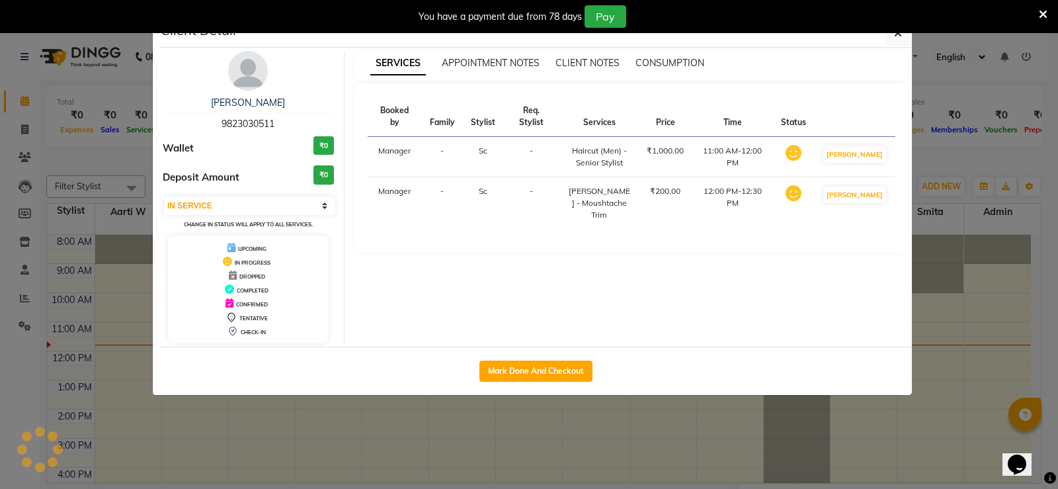
select select "7"
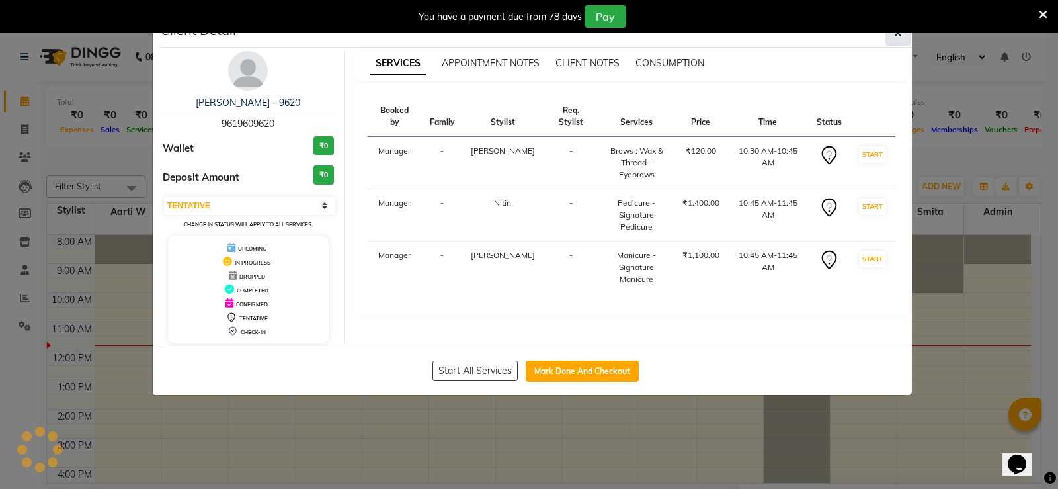
click at [901, 36] on icon "button" at bounding box center [898, 33] width 8 height 11
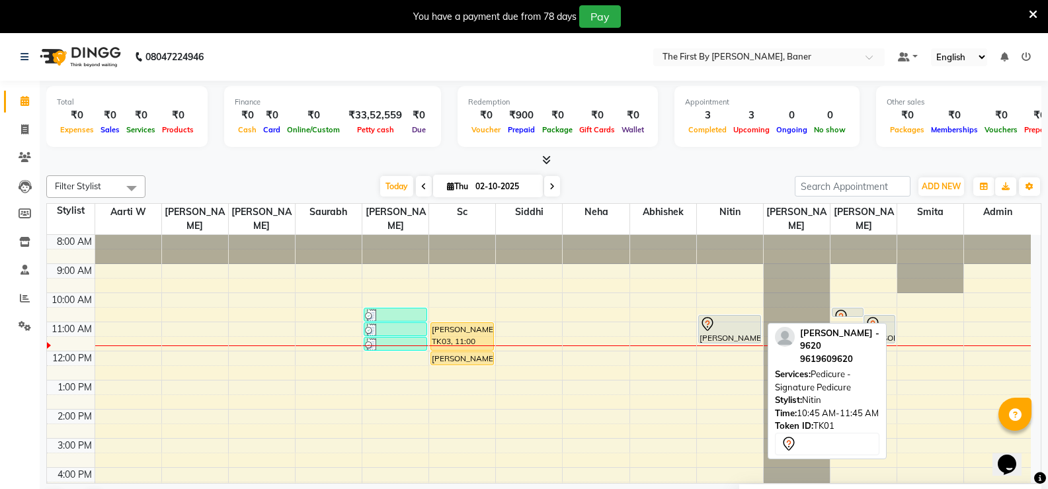
click at [735, 316] on div at bounding box center [730, 324] width 61 height 16
select select "7"
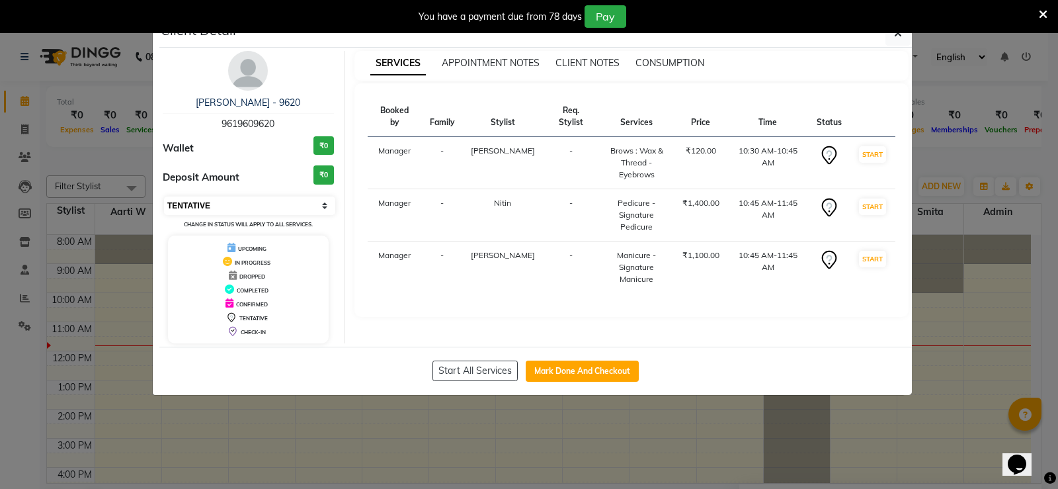
click at [304, 216] on div "Select IN SERVICE CONFIRMED TENTATIVE CHECK IN MARK DONE DROPPED UPCOMING Chang…" at bounding box center [248, 212] width 171 height 35
click at [901, 37] on icon "button" at bounding box center [898, 33] width 8 height 11
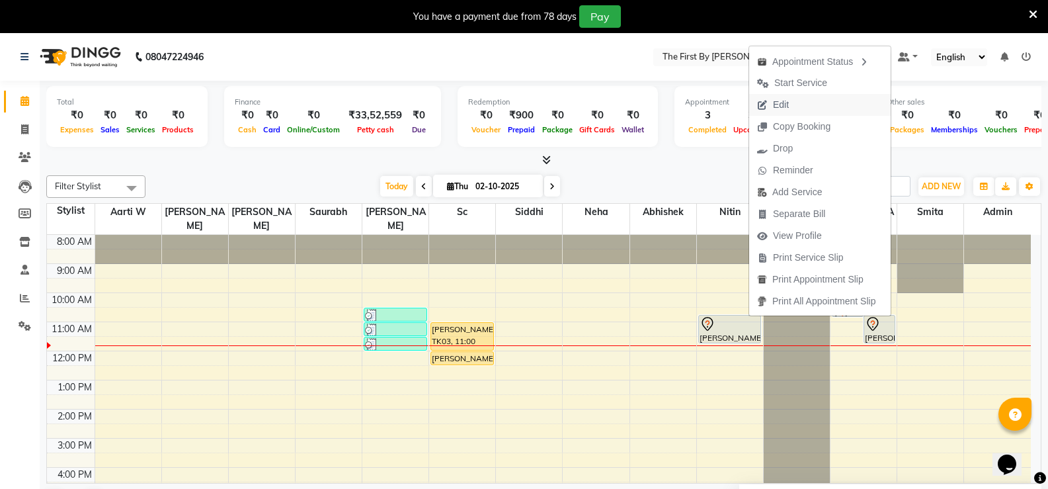
click at [770, 108] on span "Edit" at bounding box center [773, 105] width 48 height 22
select select "tentative"
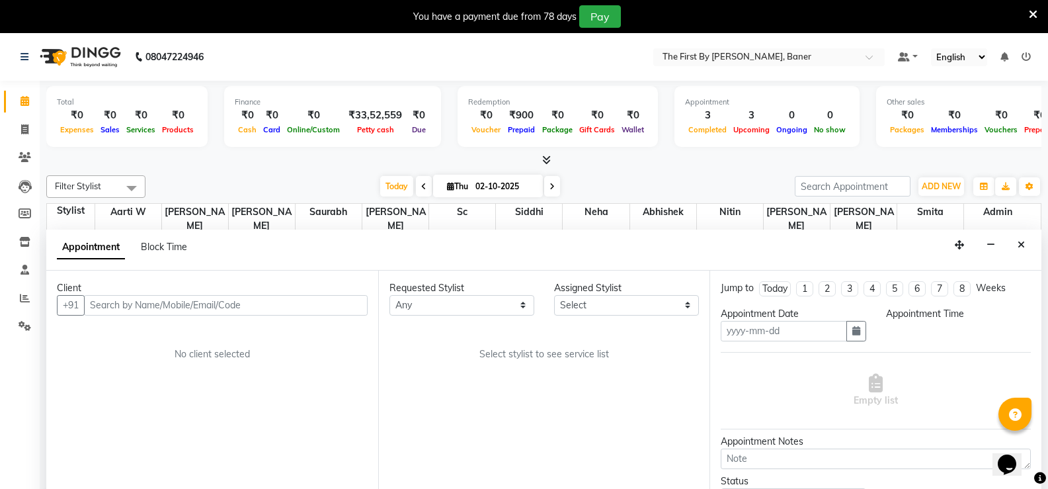
type input "02-10-2025"
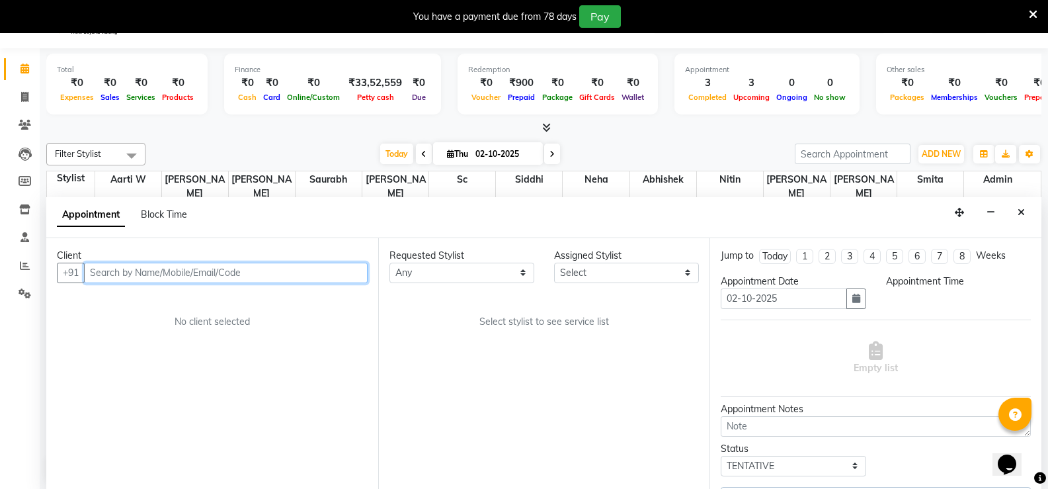
select select "630"
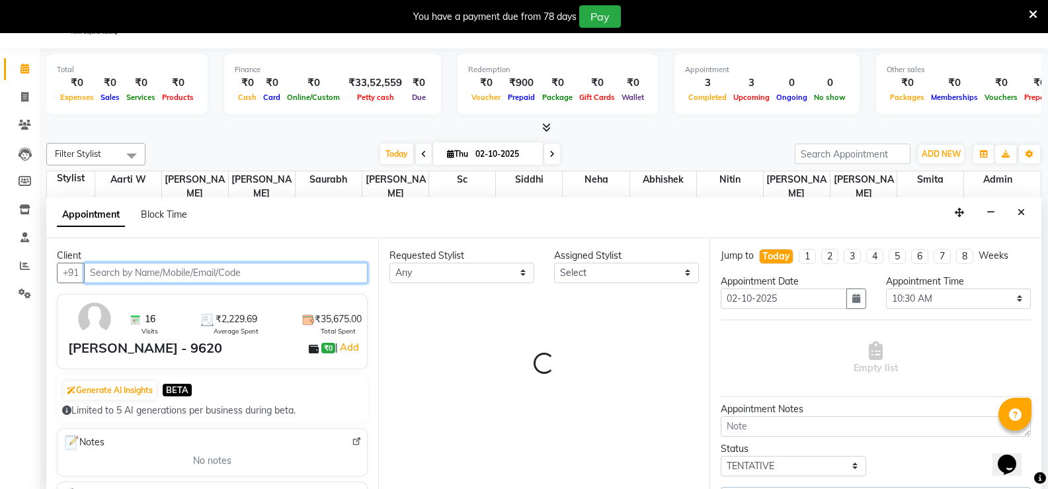
select select "69831"
select select "3211"
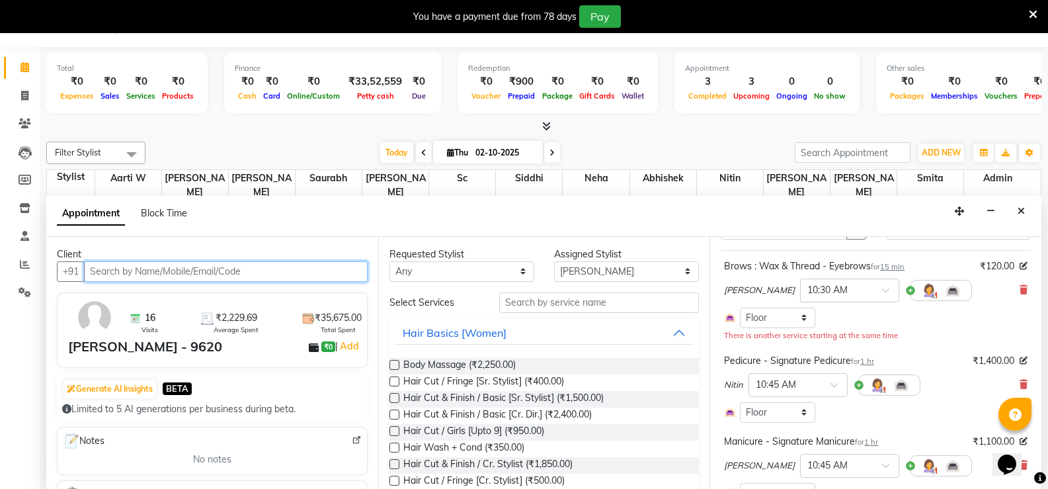
scroll to position [66, 0]
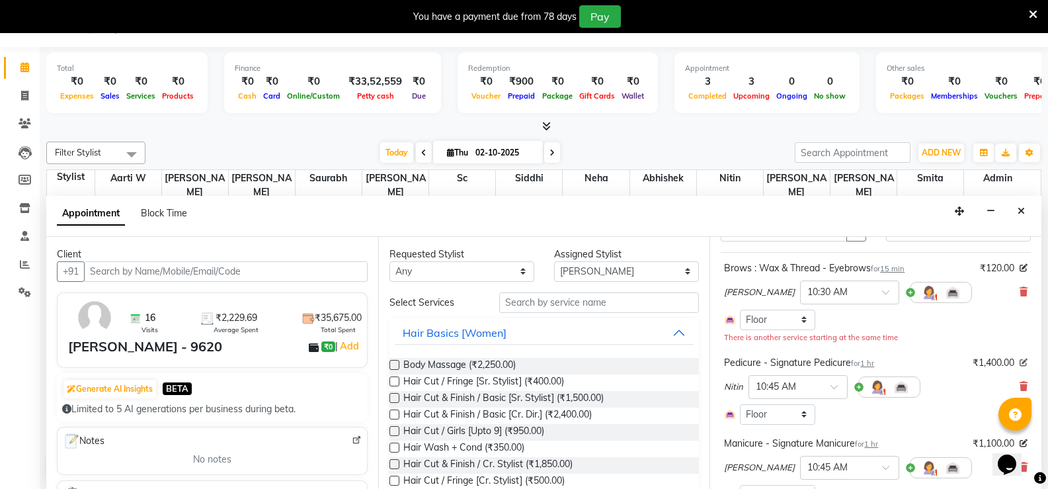
click at [1020, 360] on icon at bounding box center [1024, 362] width 8 height 8
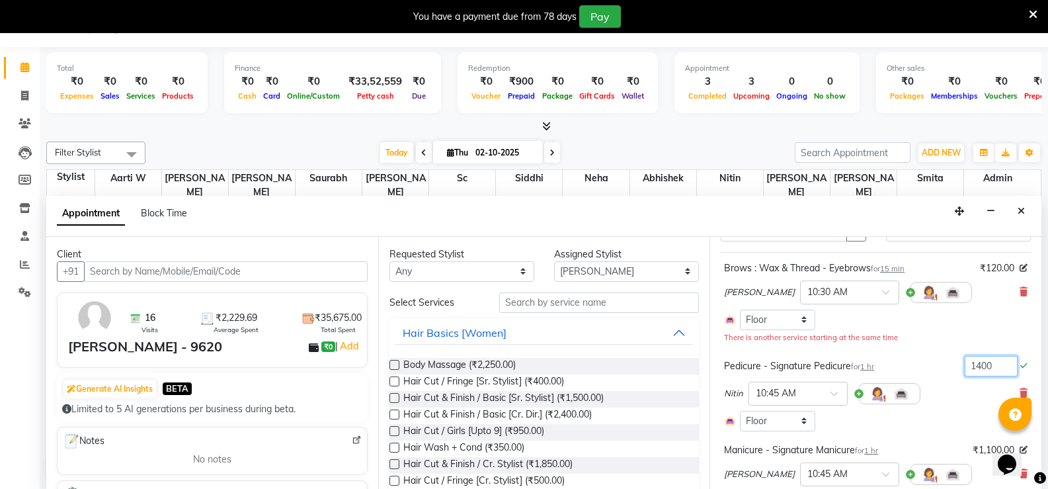
click at [998, 364] on input "1400" at bounding box center [991, 366] width 53 height 21
click at [851, 367] on div "Pedicure - Signature Pedicure for 1 hr" at bounding box center [799, 366] width 150 height 14
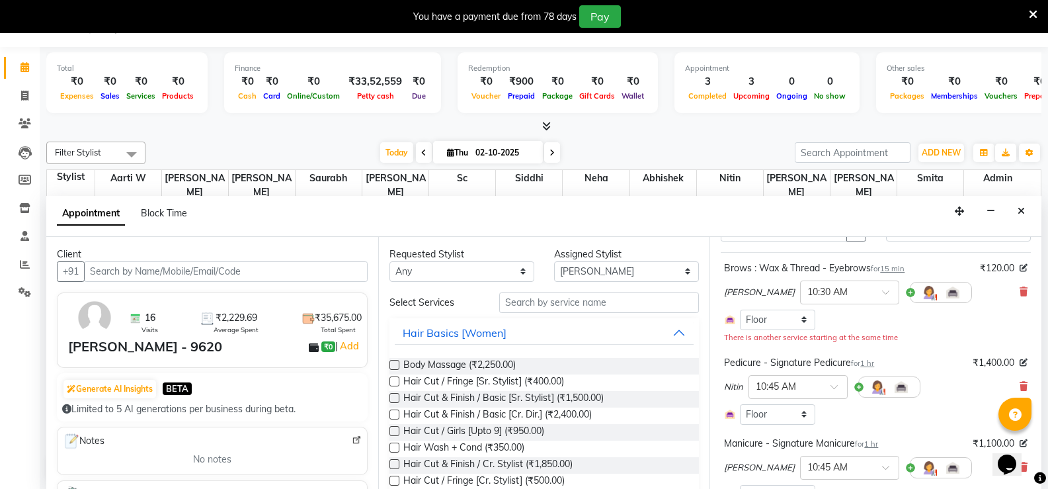
click at [850, 354] on div "Pedicure - Signature Pedicure for 1 hr ₹1,400.00 Nitin × 10:45 AM Select Room F…" at bounding box center [876, 390] width 310 height 75
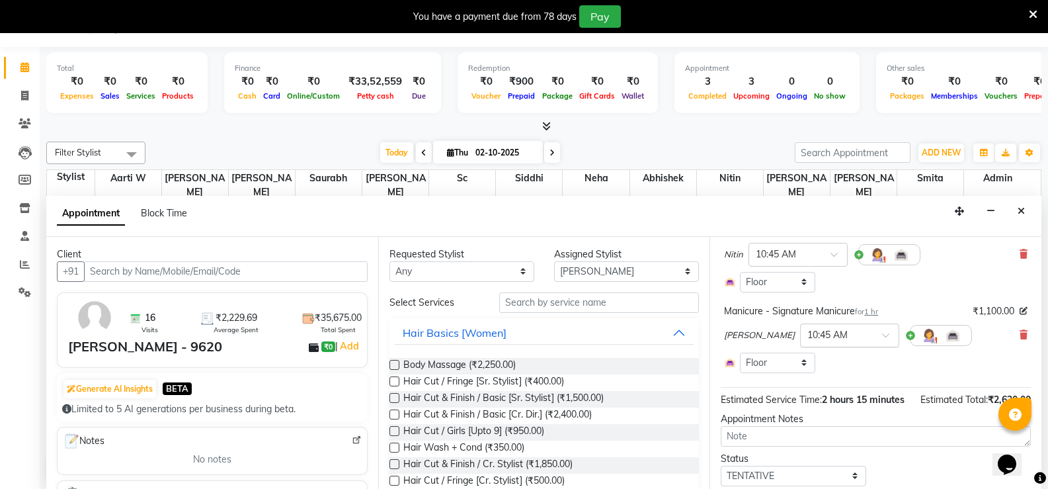
scroll to position [255, 0]
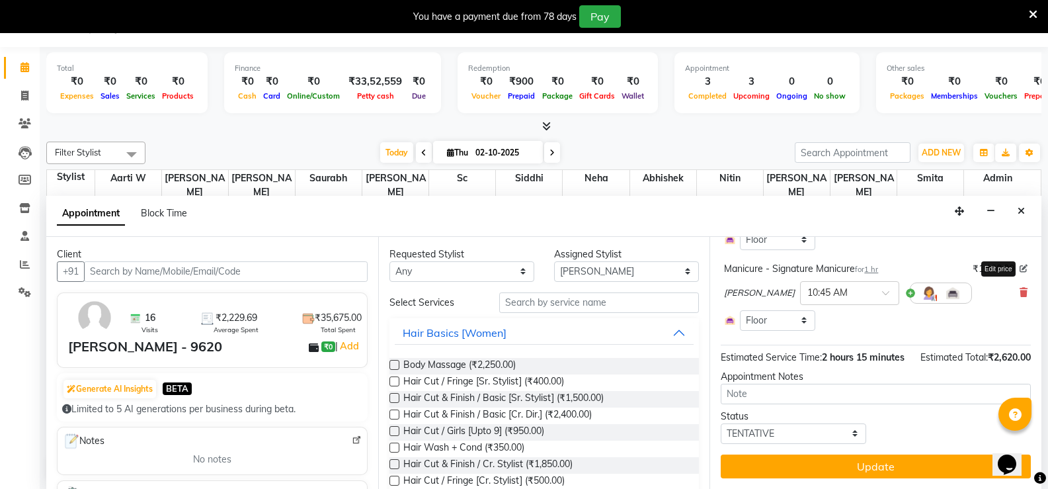
click at [1020, 265] on icon at bounding box center [1024, 269] width 8 height 8
click at [980, 261] on input "1100" at bounding box center [991, 265] width 53 height 21
drag, startPoint x: 990, startPoint y: 257, endPoint x: 945, endPoint y: 260, distance: 45.1
click at [945, 259] on div "Manicure - Signature Manicure for 1 hr 1100" at bounding box center [876, 265] width 304 height 21
type input "2500"
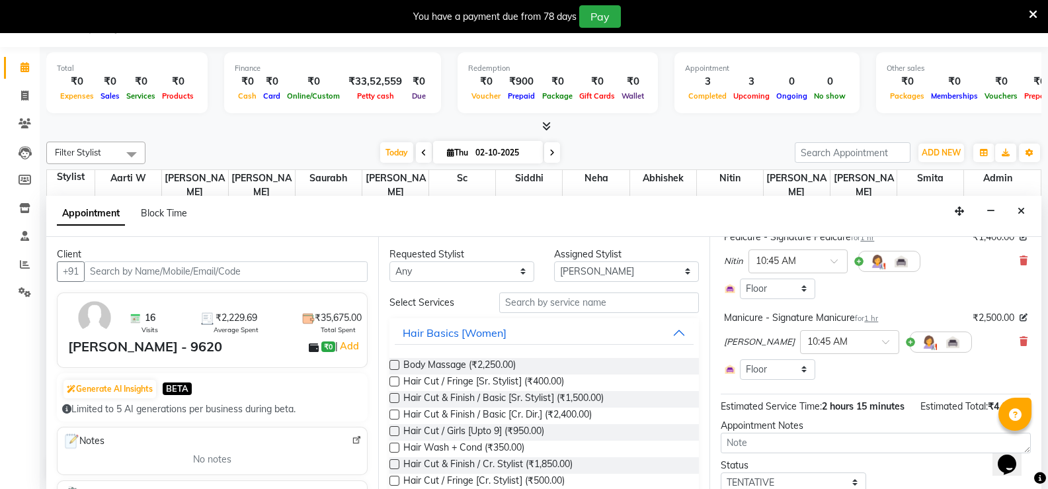
scroll to position [122, 0]
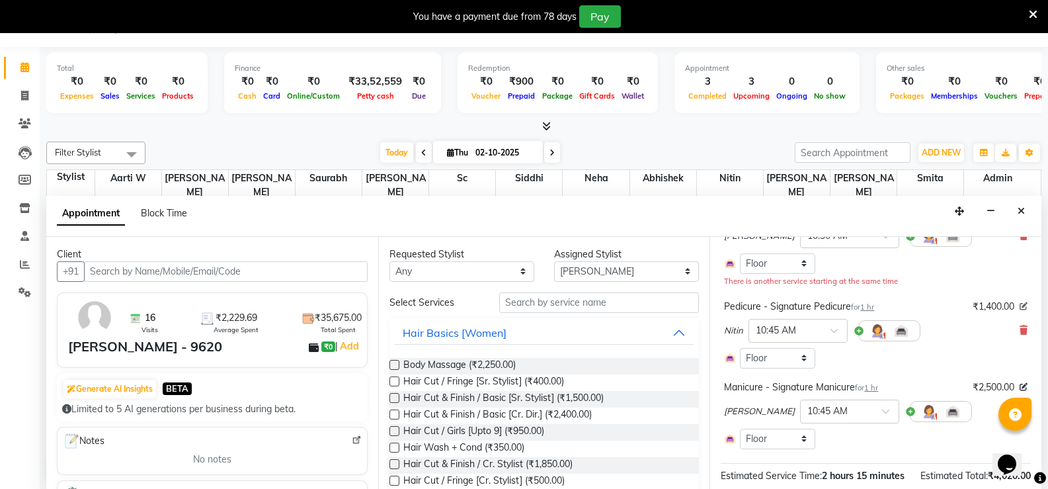
click at [1020, 308] on icon at bounding box center [1024, 306] width 8 height 8
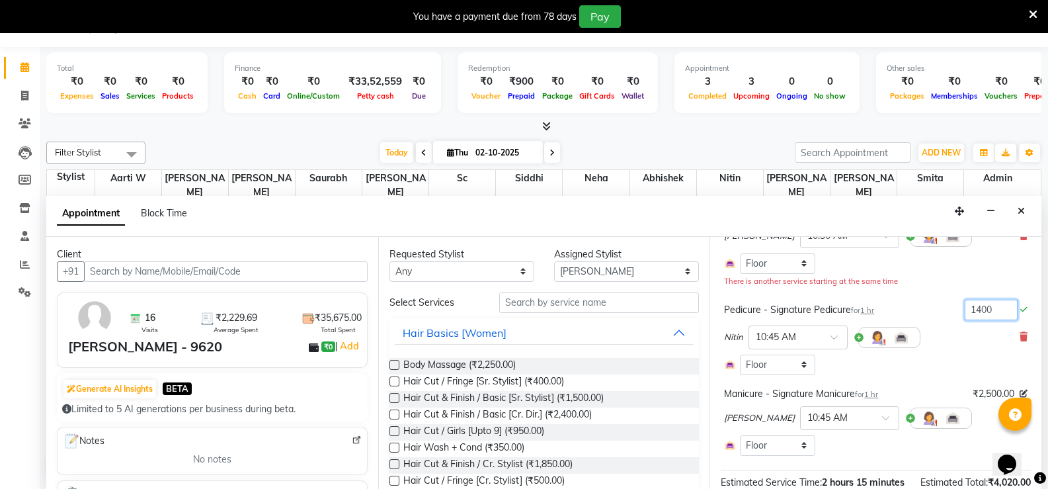
click at [988, 308] on input "1400" at bounding box center [991, 310] width 53 height 21
type input "3000"
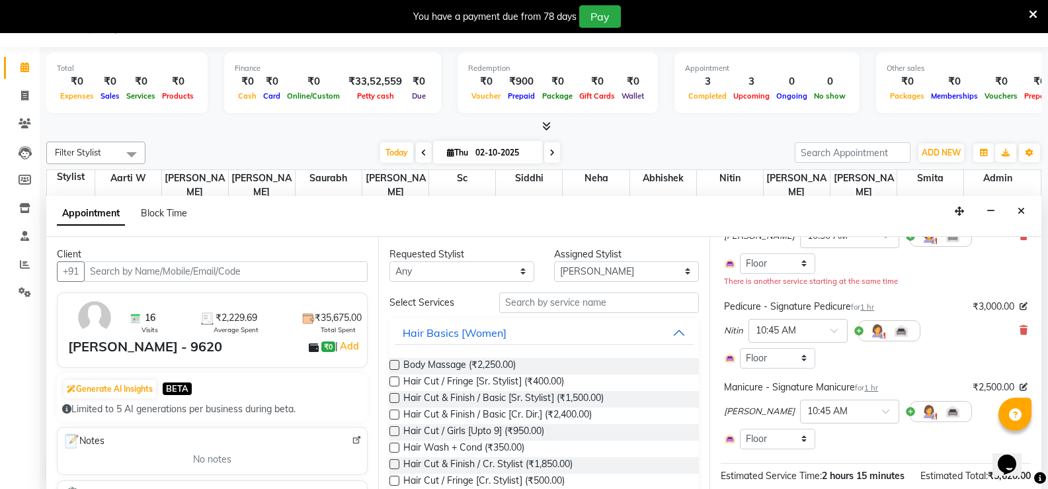
click at [947, 356] on div "Select Room Floor" at bounding box center [876, 358] width 304 height 21
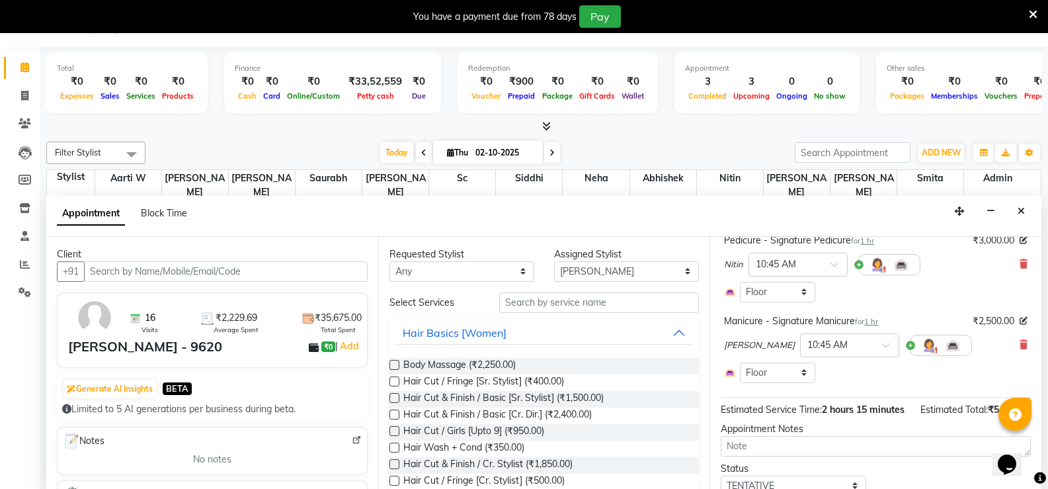
scroll to position [255, 0]
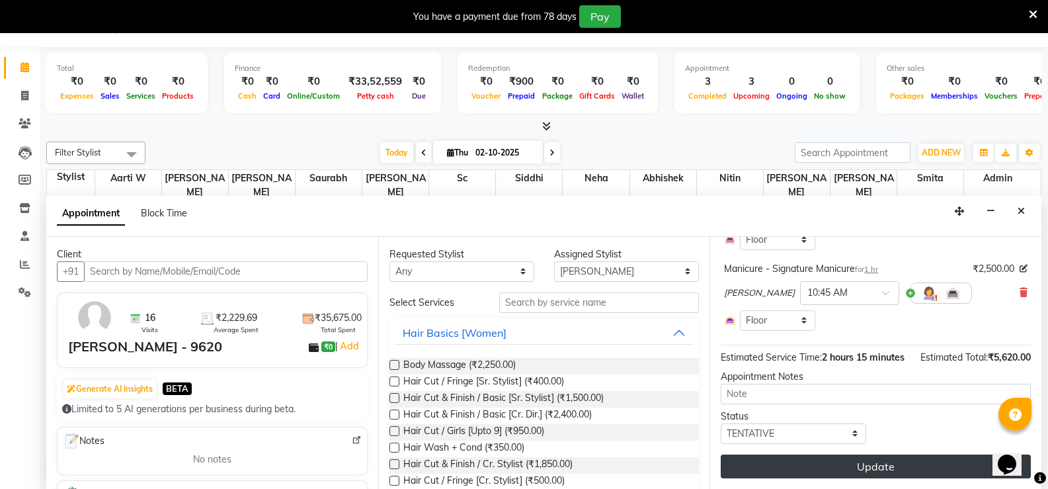
click at [939, 461] on button "Update" at bounding box center [876, 466] width 310 height 24
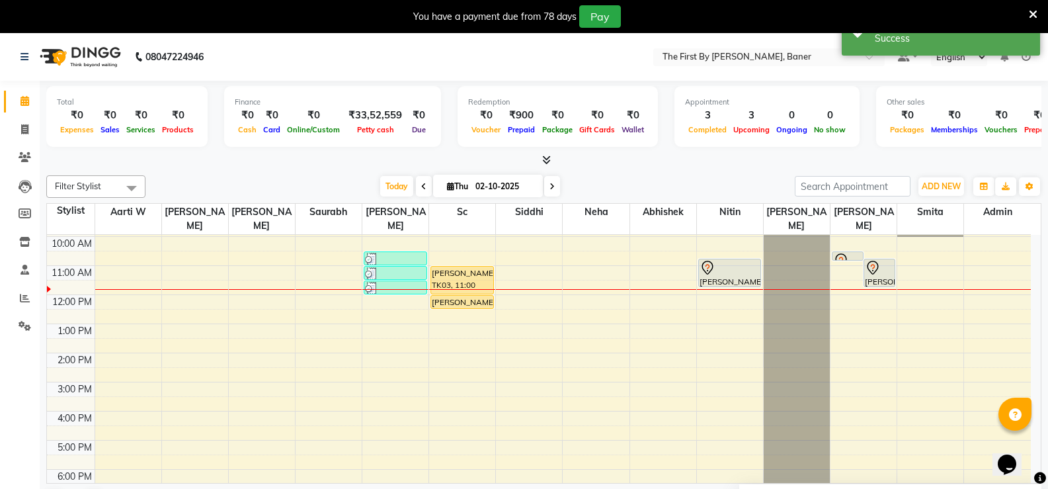
scroll to position [0, 0]
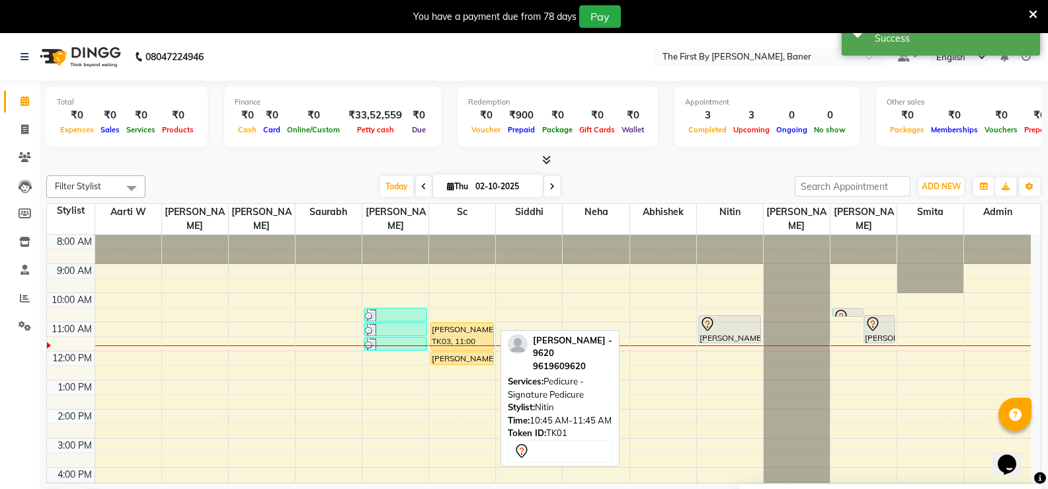
click at [739, 316] on div at bounding box center [730, 324] width 61 height 16
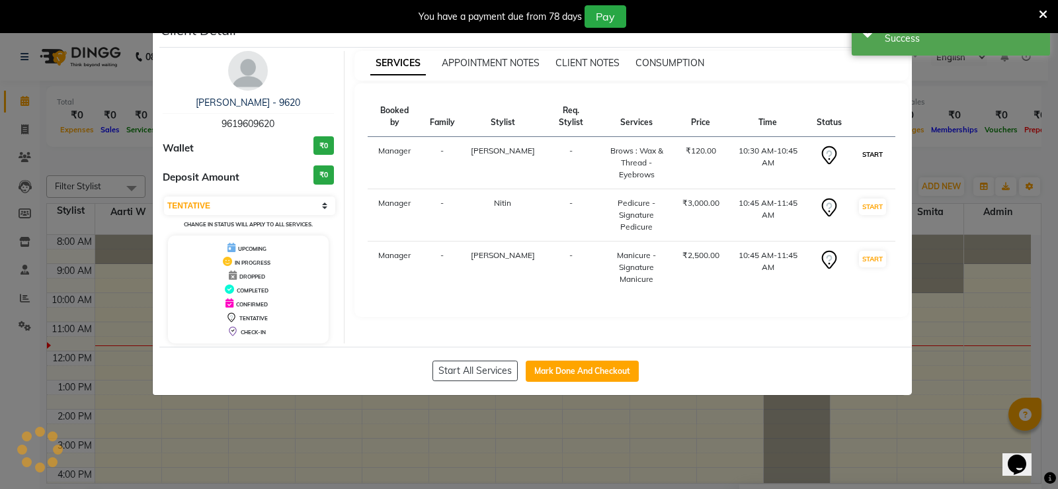
click at [875, 146] on button "START" at bounding box center [872, 154] width 27 height 17
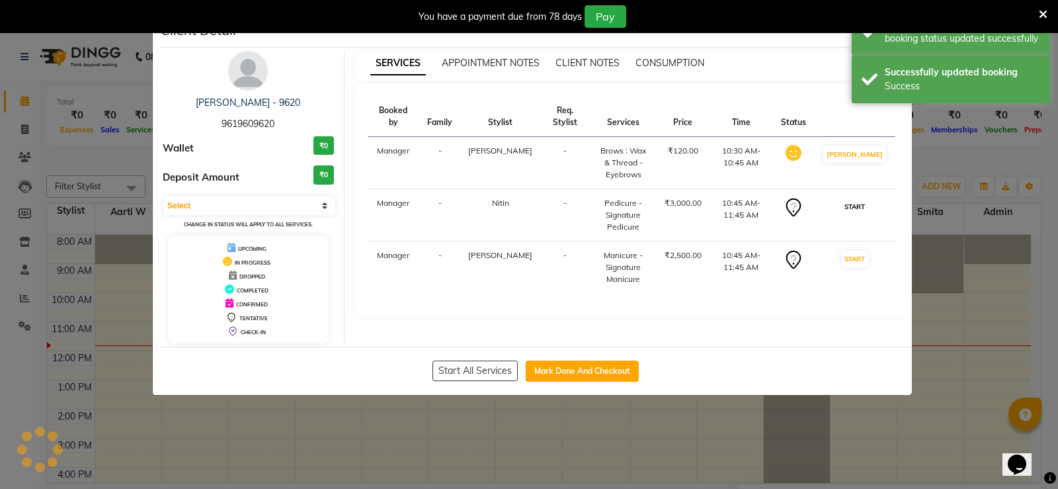
click at [868, 198] on button "START" at bounding box center [854, 206] width 27 height 17
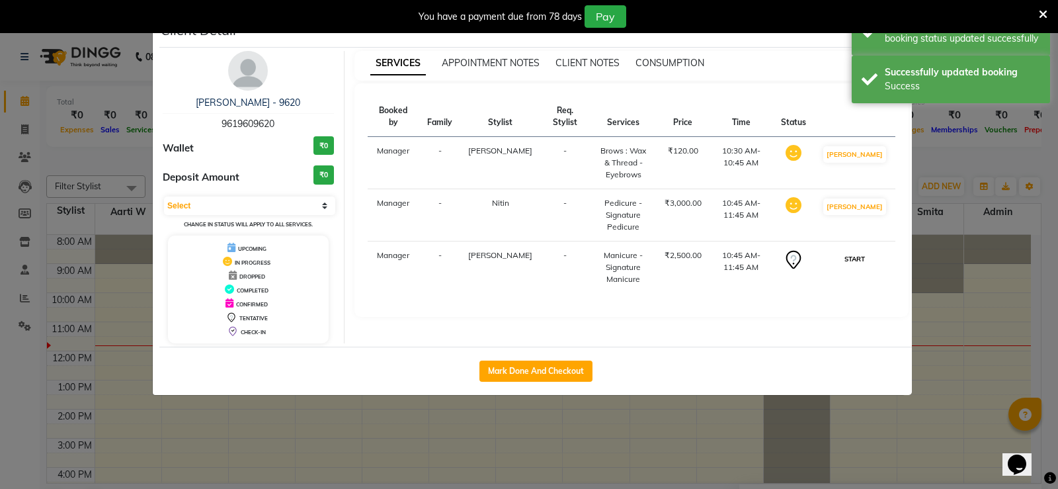
click at [854, 251] on button "START" at bounding box center [854, 259] width 27 height 17
select select "1"
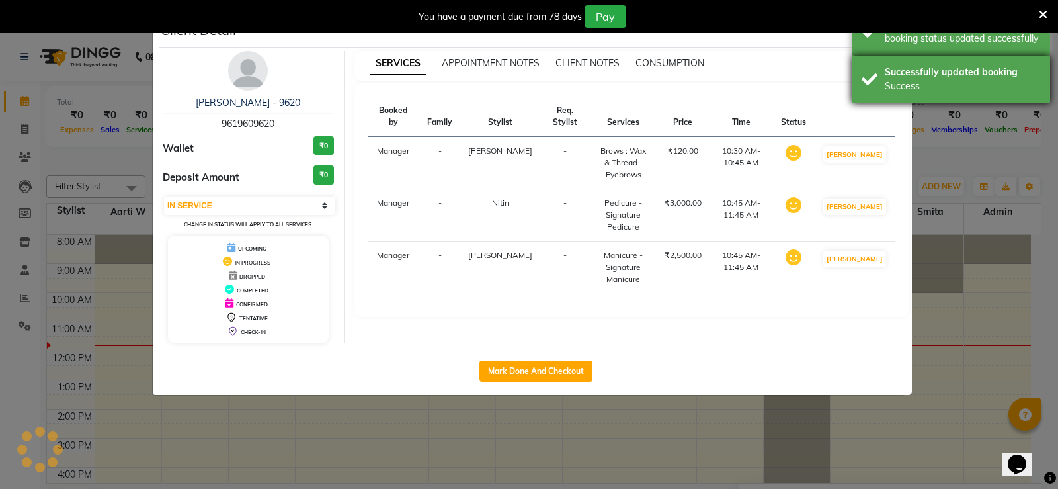
click at [864, 95] on div "Successfully updated booking Success" at bounding box center [951, 80] width 198 height 48
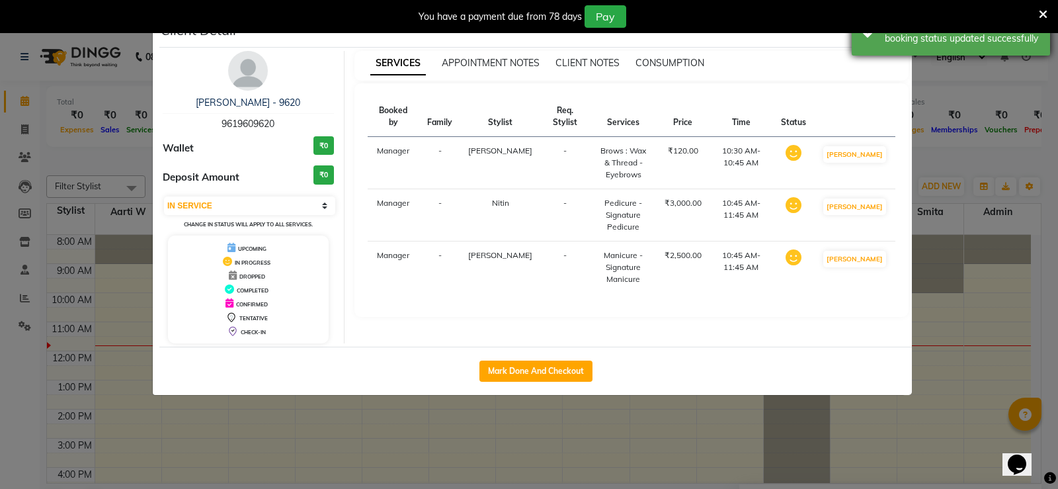
click at [876, 42] on div "Success booking status updated successfully" at bounding box center [951, 32] width 198 height 48
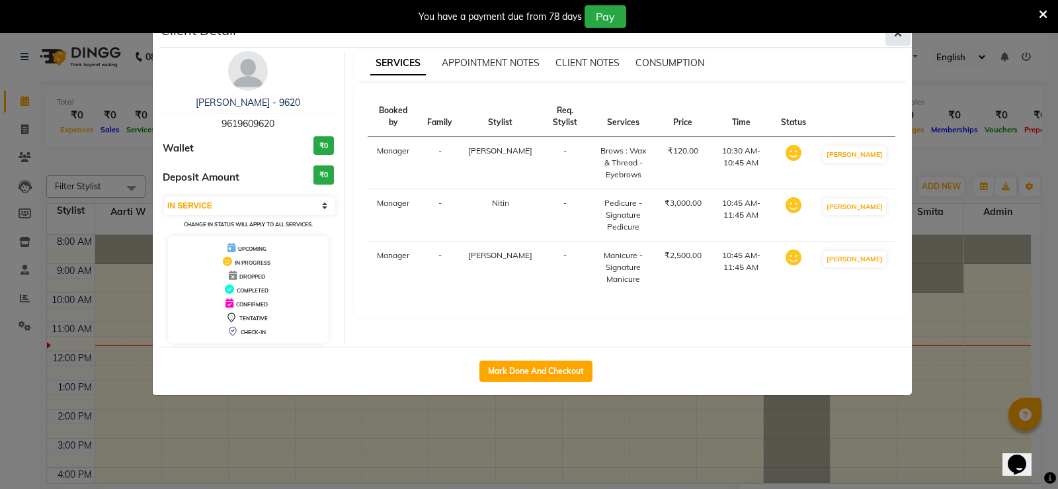
click at [901, 42] on button "button" at bounding box center [898, 33] width 25 height 25
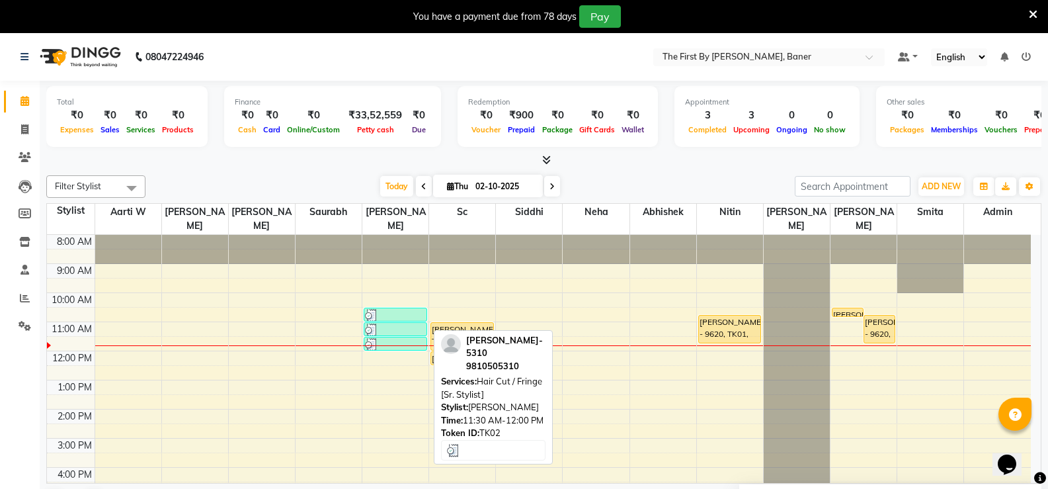
click at [384, 338] on div at bounding box center [395, 344] width 61 height 13
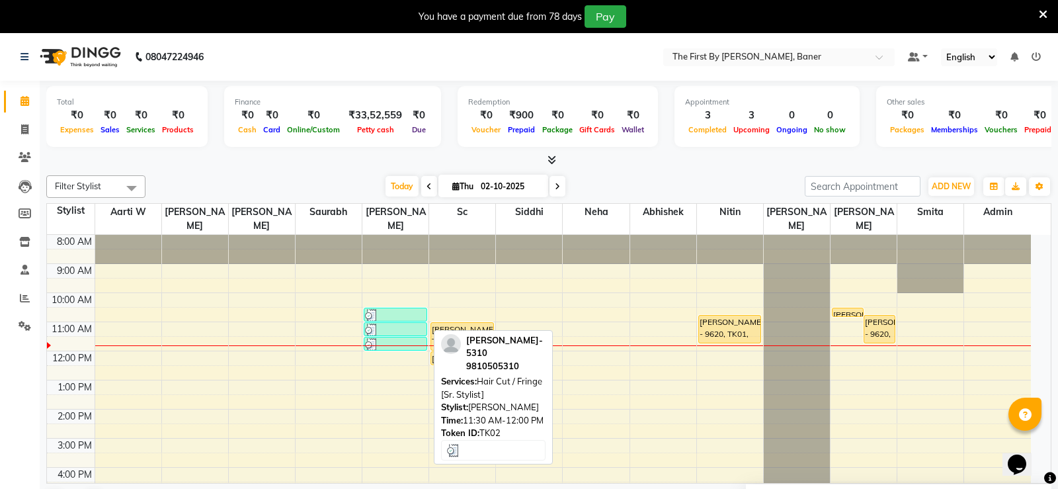
select select "3"
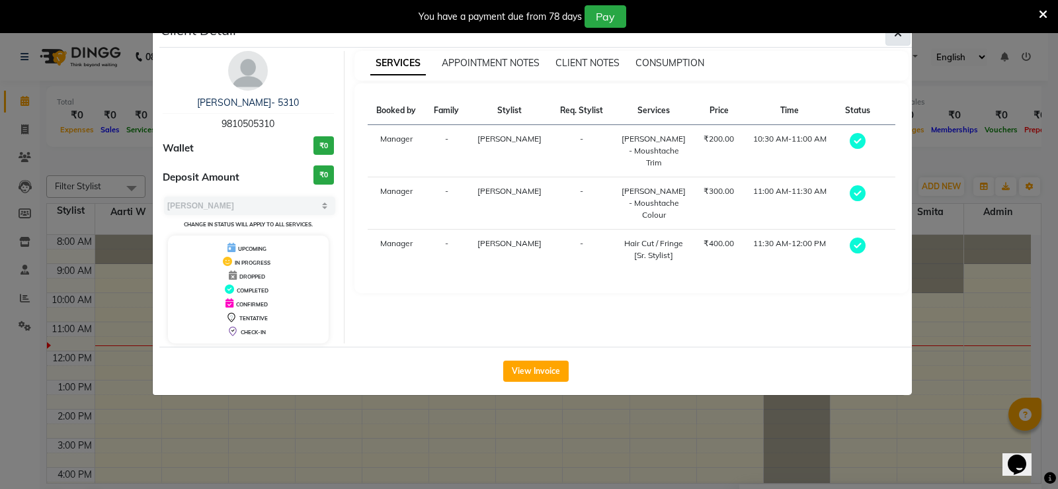
click at [896, 35] on icon "button" at bounding box center [898, 33] width 8 height 11
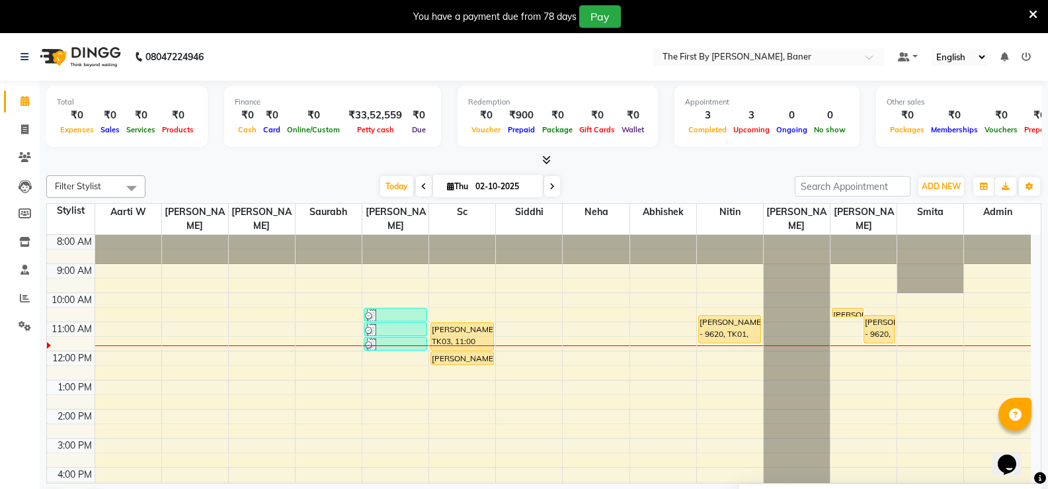
click at [374, 343] on div "8:00 AM 9:00 AM 10:00 AM 11:00 AM 12:00 PM 1:00 PM 2:00 PM 3:00 PM 4:00 PM 5:00…" at bounding box center [539, 424] width 984 height 378
select select "49040"
select select "720"
select select "tentative"
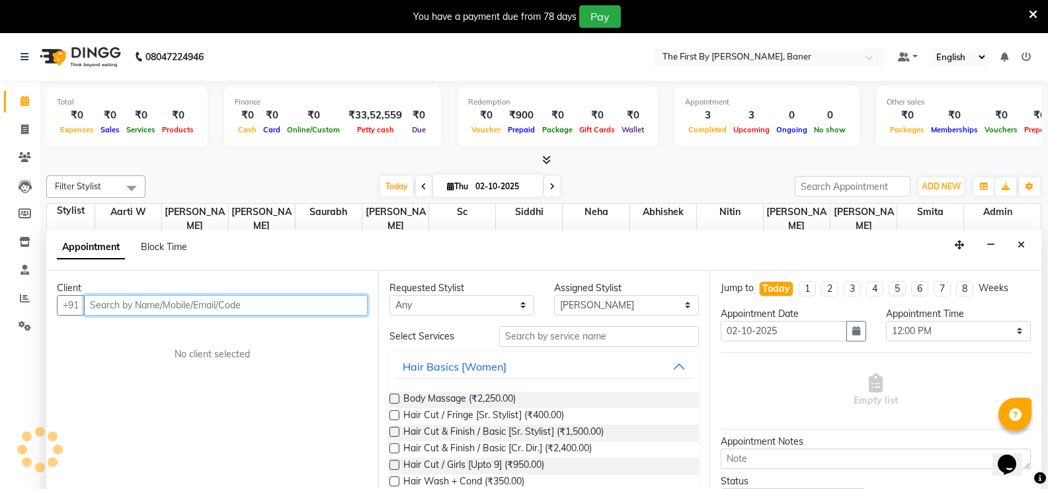
scroll to position [34, 0]
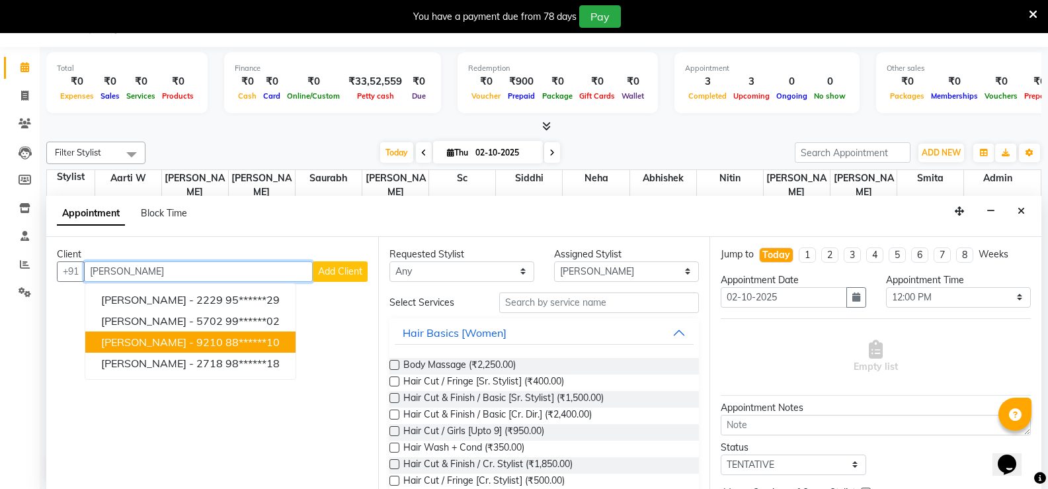
click at [209, 350] on button "[PERSON_NAME] - 9210 88******10" at bounding box center [190, 341] width 210 height 21
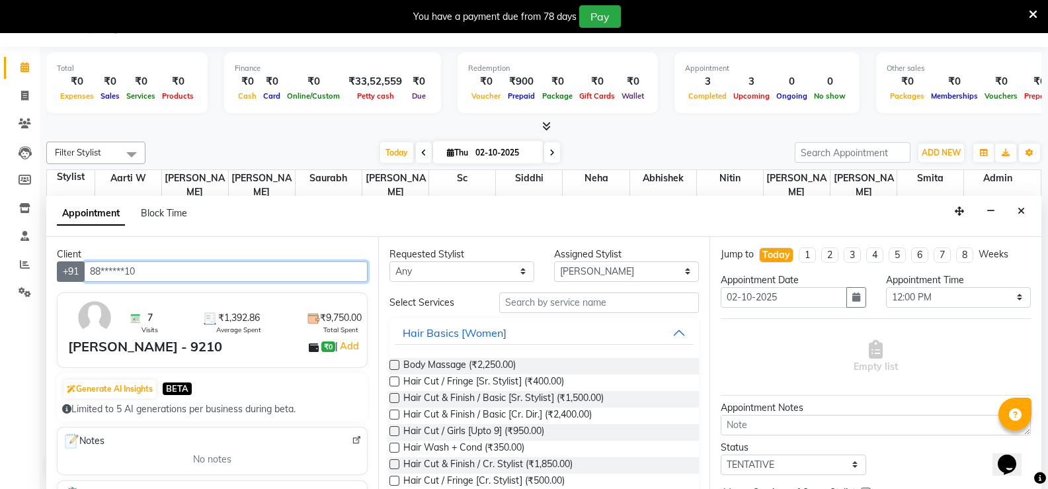
drag, startPoint x: 138, startPoint y: 264, endPoint x: 81, endPoint y: 267, distance: 56.3
click at [79, 266] on div "+91 88******10" at bounding box center [212, 271] width 311 height 21
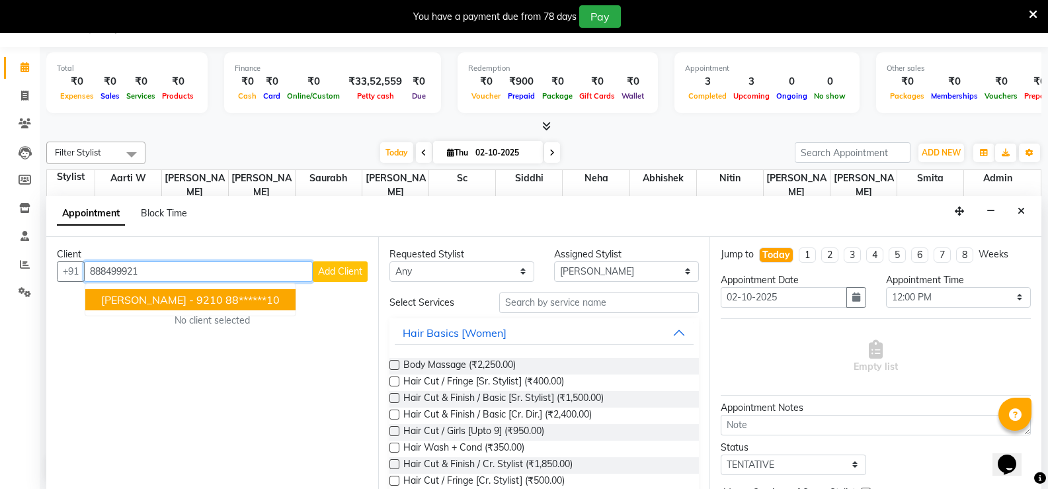
click at [122, 300] on span "[PERSON_NAME] - 9210" at bounding box center [162, 299] width 122 height 13
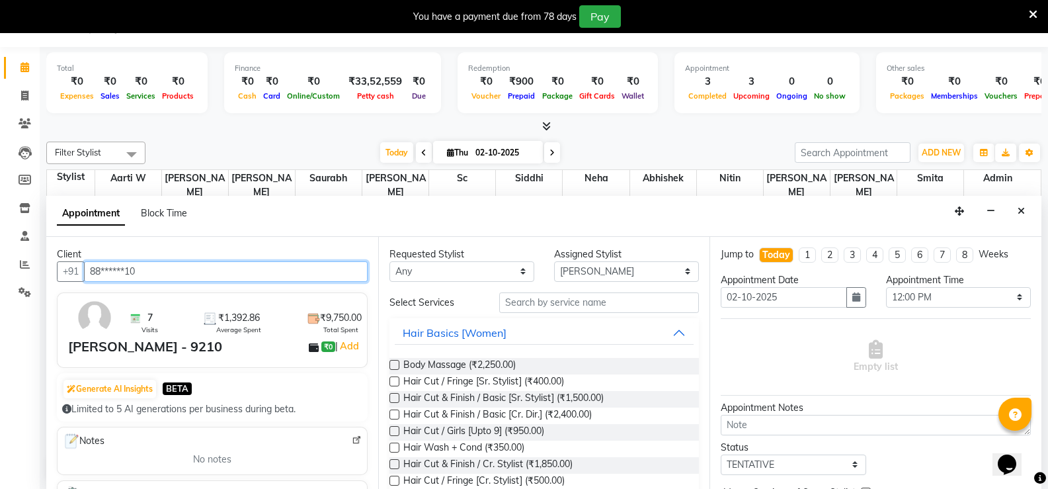
type input "88******10"
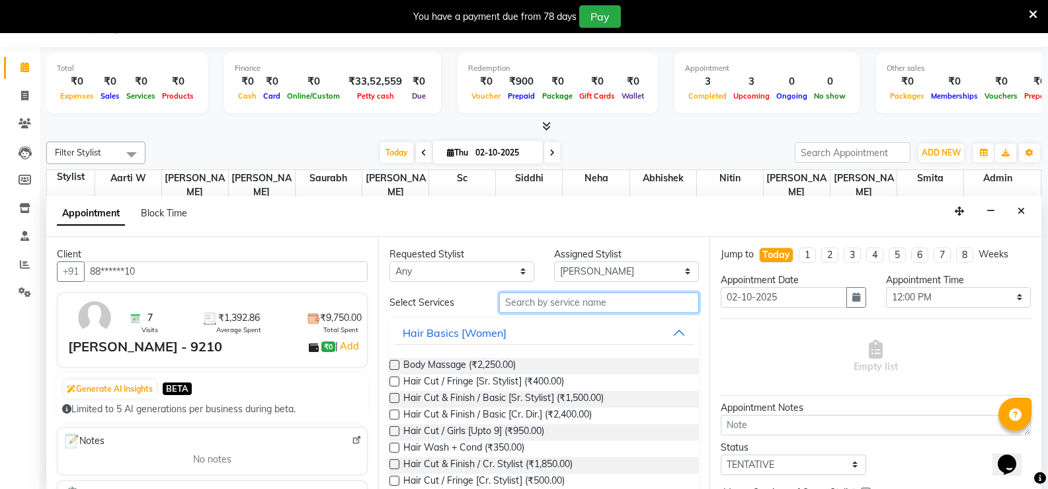
click at [550, 300] on input "text" at bounding box center [599, 302] width 200 height 21
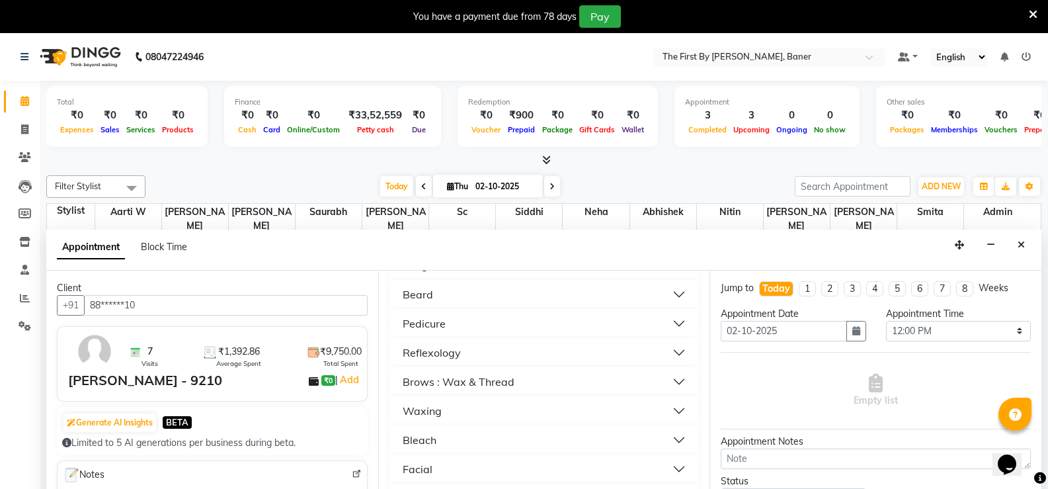
scroll to position [214, 0]
type input "400"
click at [423, 295] on div "Beard" at bounding box center [418, 294] width 30 height 16
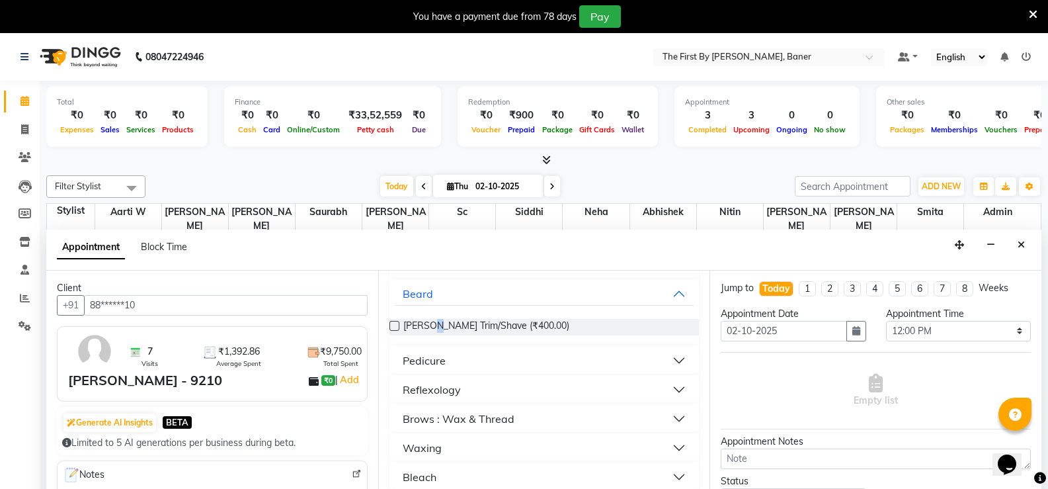
click at [434, 321] on span "[PERSON_NAME] Trim/Shave (₹400.00)" at bounding box center [486, 327] width 166 height 17
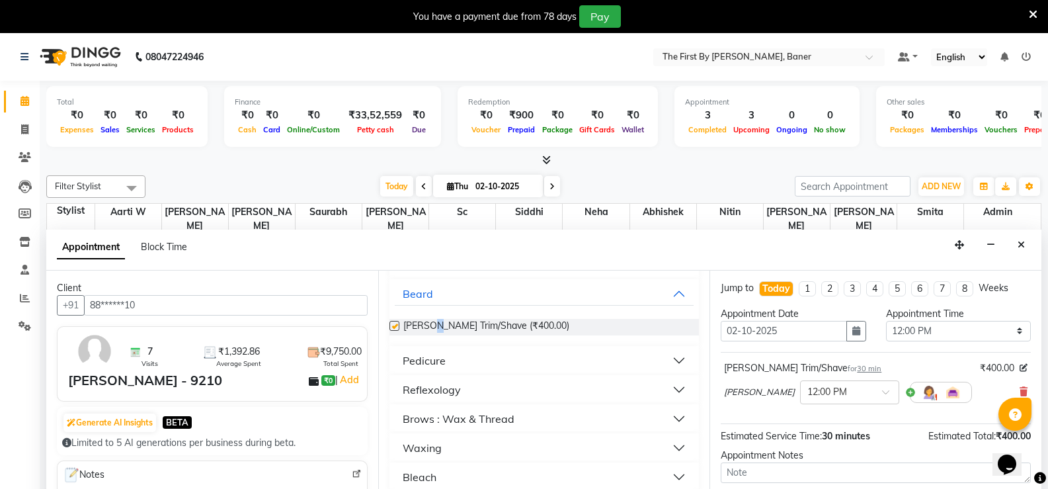
checkbox input "false"
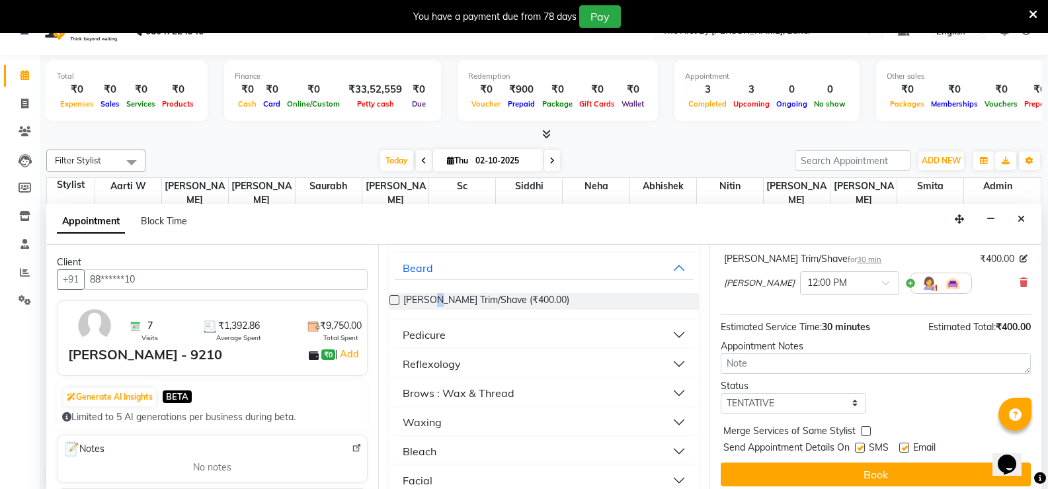
scroll to position [34, 0]
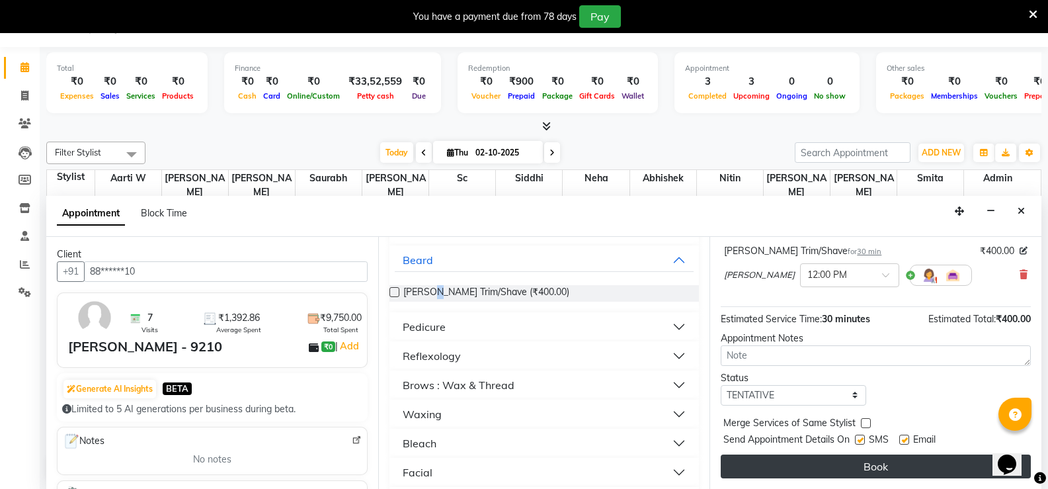
click at [884, 467] on button "Book" at bounding box center [876, 466] width 310 height 24
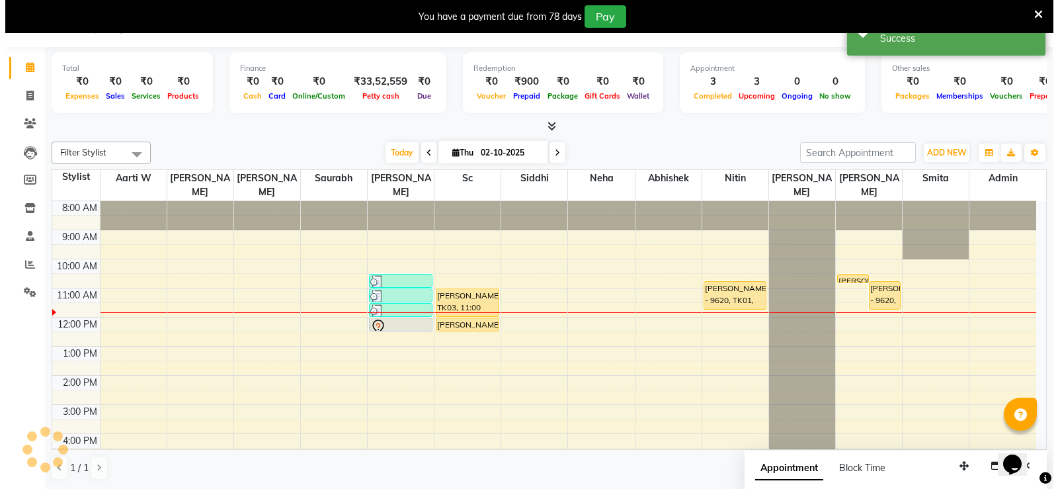
scroll to position [0, 0]
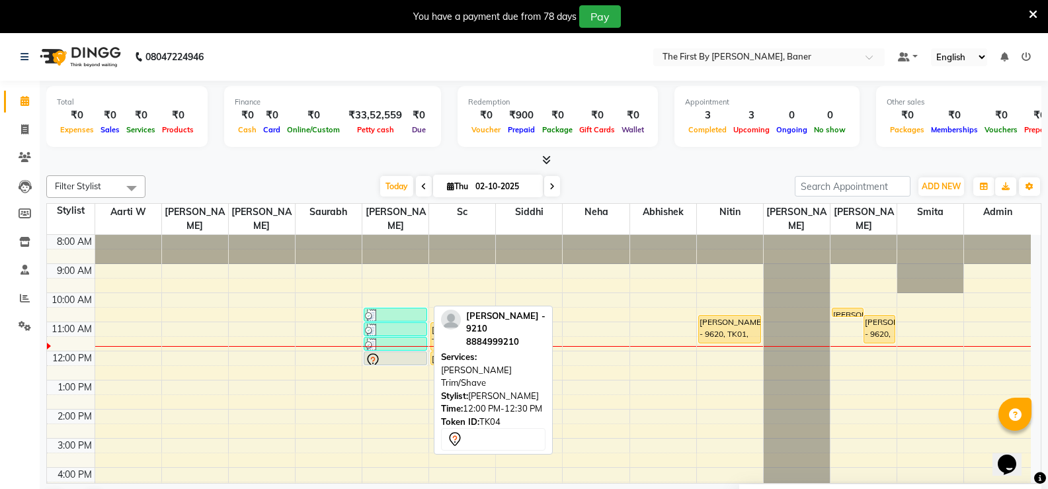
click at [415, 353] on div at bounding box center [395, 361] width 61 height 16
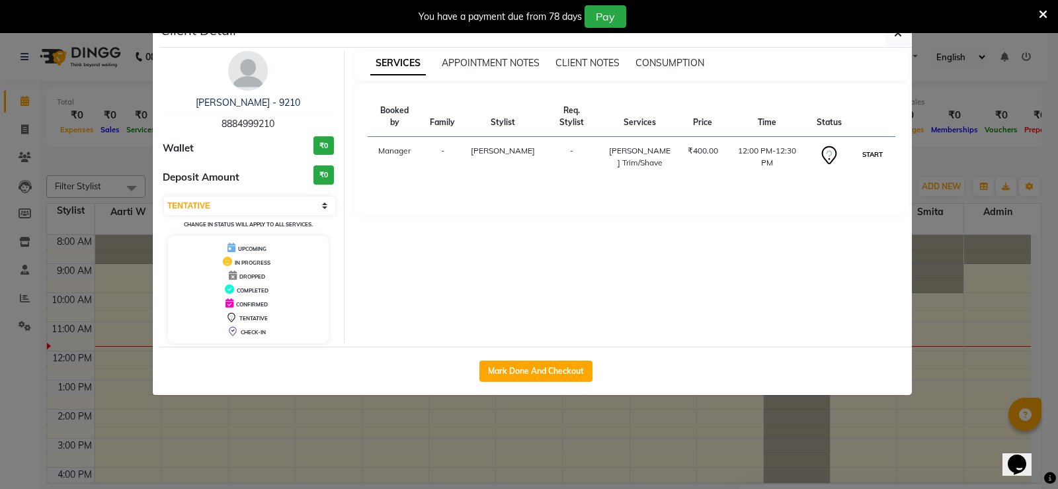
click at [878, 146] on button "START" at bounding box center [872, 154] width 27 height 17
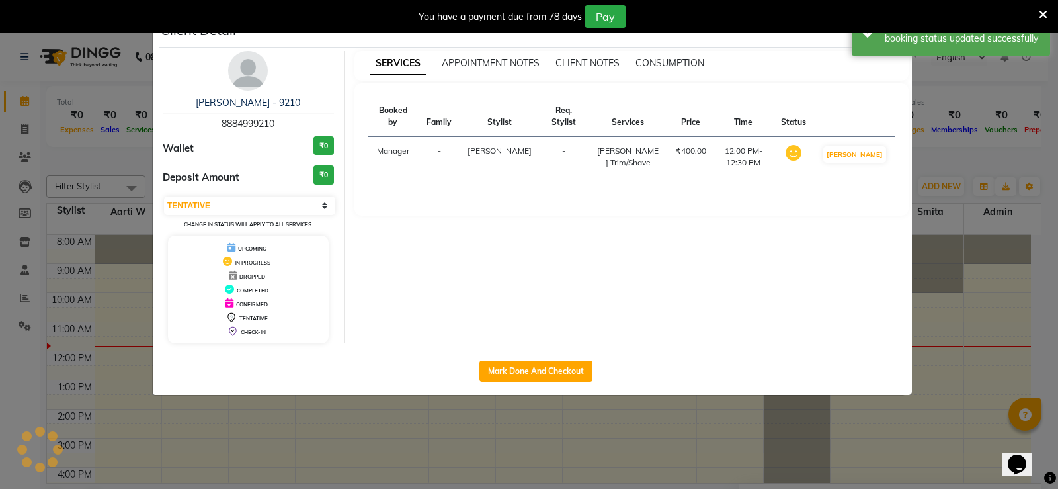
select select "1"
